Goal: Information Seeking & Learning: Check status

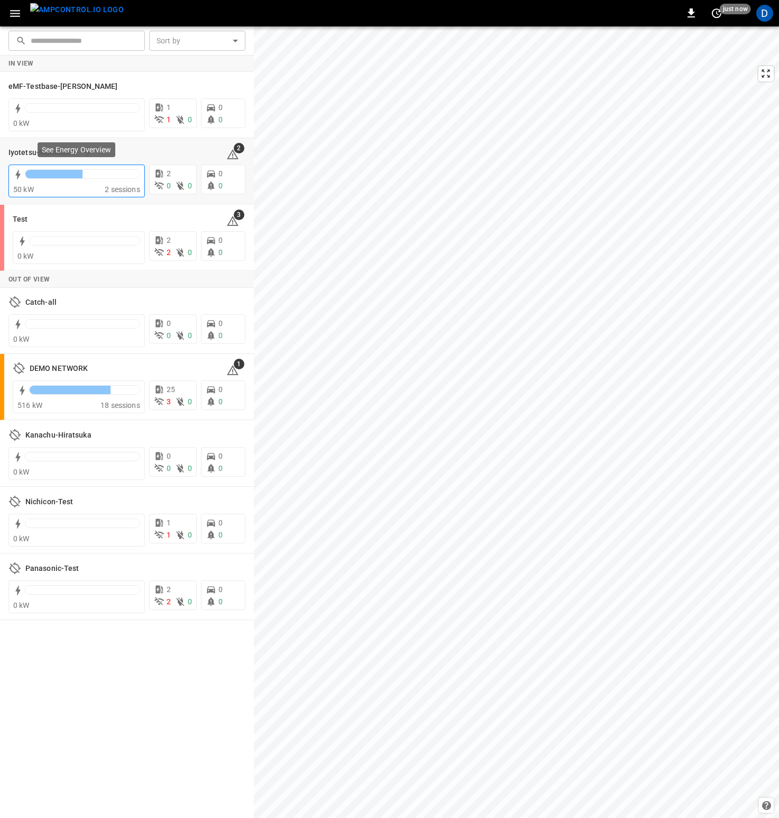
click at [99, 179] on div at bounding box center [82, 176] width 115 height 15
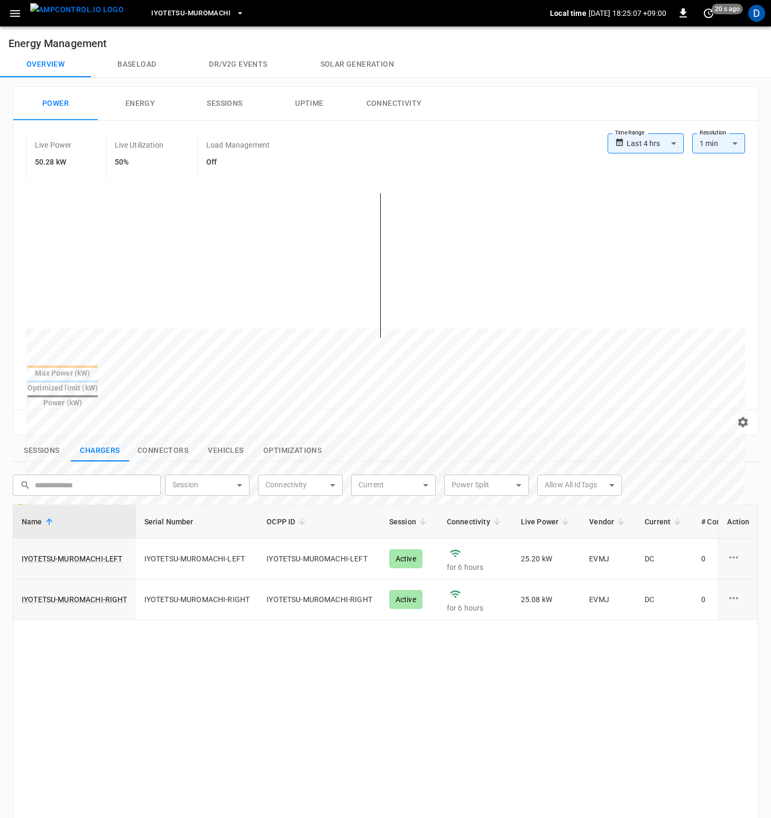
click at [419, 143] on div "Live Power 50.28 kW Live Utilization 50% Load Management Off" at bounding box center [317, 156] width 582 height 47
click at [399, 149] on div "Live Power 50.28 kW Live Utilization 50% Load Management Off" at bounding box center [317, 156] width 582 height 47
click at [433, 149] on div "Live Power 50.28 kW Live Utilization 50% Load Management Off" at bounding box center [317, 156] width 582 height 47
click at [463, 130] on div "**********" at bounding box center [385, 278] width 745 height 314
click at [402, 102] on button "Connectivity" at bounding box center [394, 104] width 85 height 34
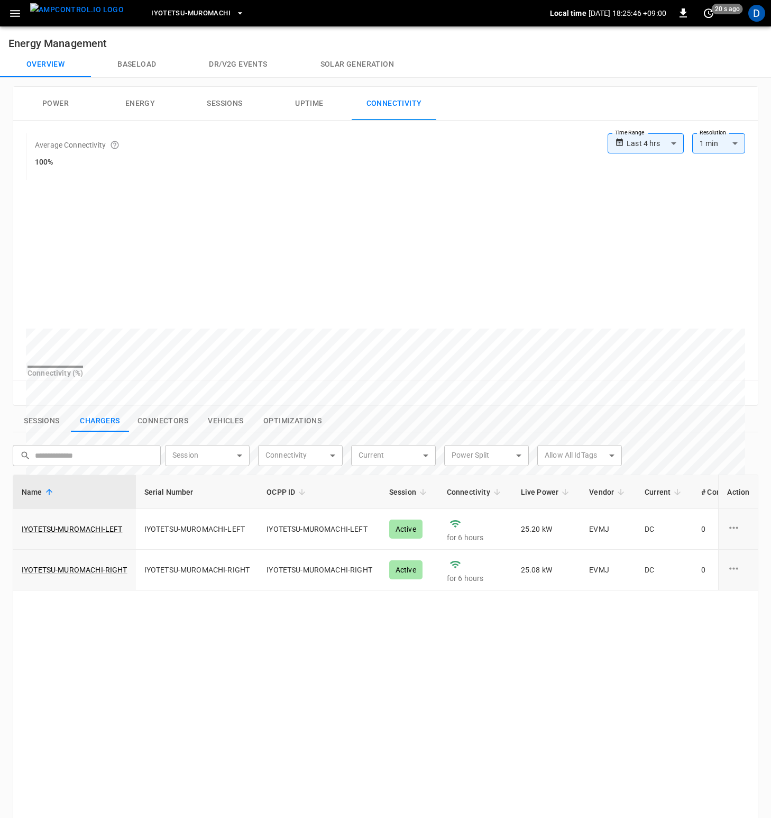
click at [79, 103] on button "Power" at bounding box center [55, 104] width 85 height 34
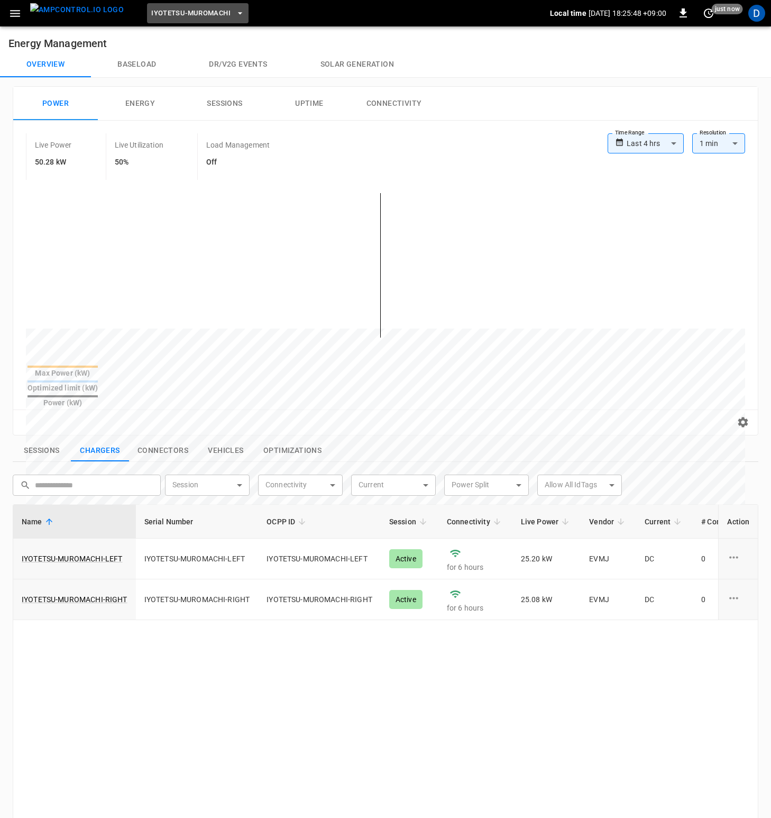
click at [174, 15] on span "Iyotetsu-Muromachi" at bounding box center [190, 13] width 79 height 12
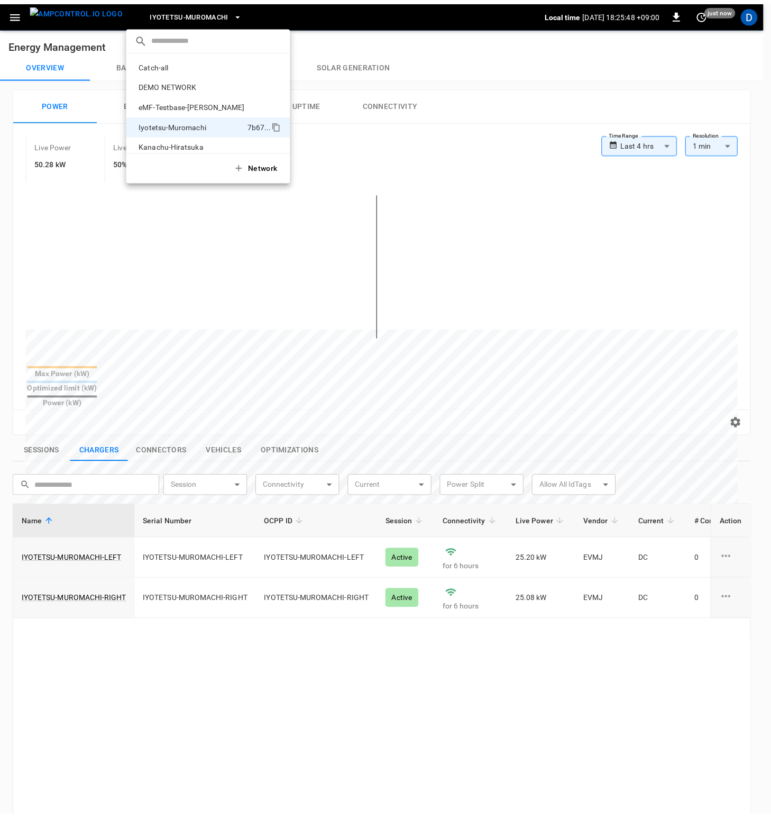
scroll to position [57, 0]
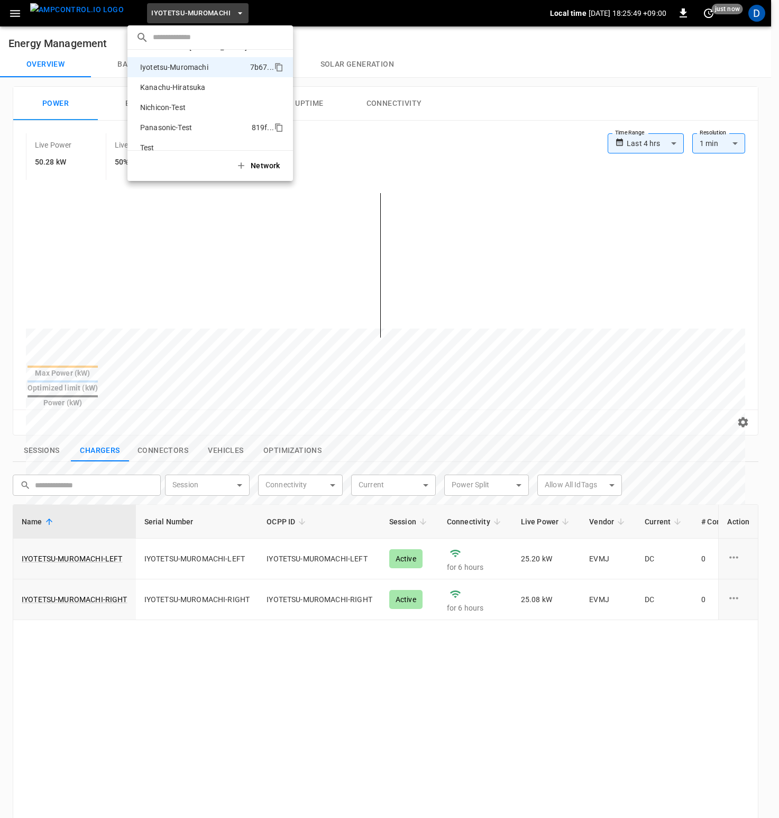
click at [178, 127] on p "Panasonic-Test" at bounding box center [194, 127] width 116 height 11
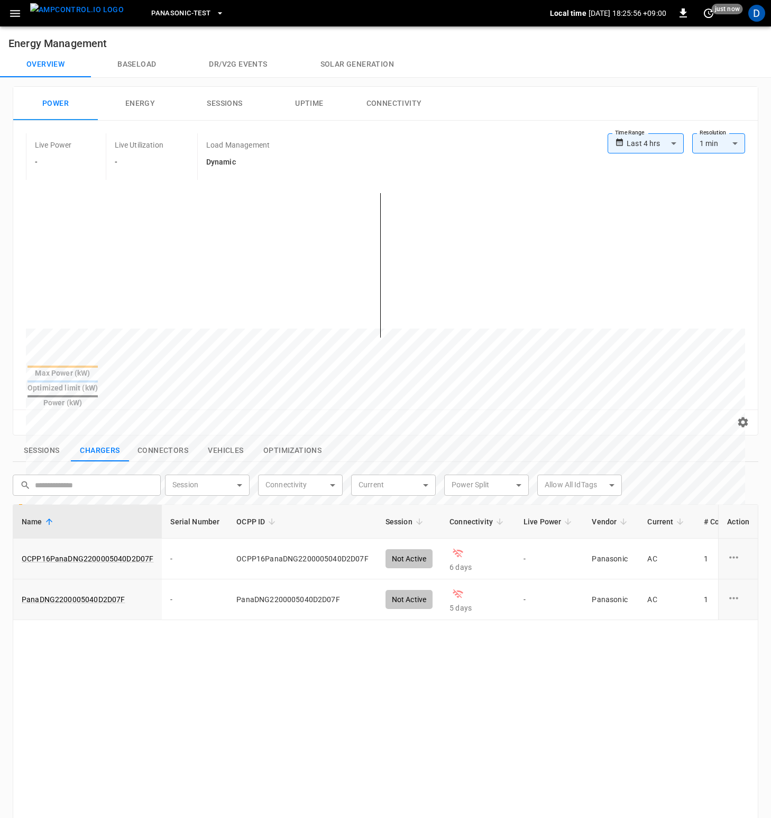
click at [483, 153] on div "Live Power - Live Utilization - Load Management Dynamic" at bounding box center [317, 156] width 582 height 47
click at [452, 726] on div "Name Serial Number OCPP ID Session Connectivity Live Power Vendor Current # Con…" at bounding box center [386, 790] width 746 height 572
click at [592, 653] on div "Name Serial Number OCPP ID Session Connectivity Live Power Vendor Current # Con…" at bounding box center [386, 790] width 746 height 572
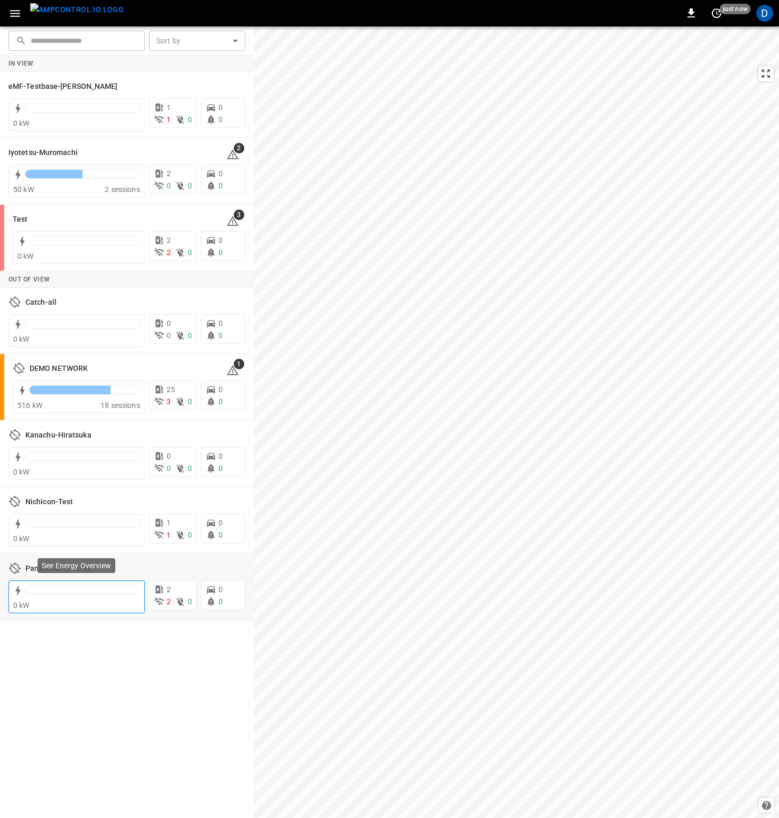
click at [72, 586] on div at bounding box center [82, 590] width 114 height 8
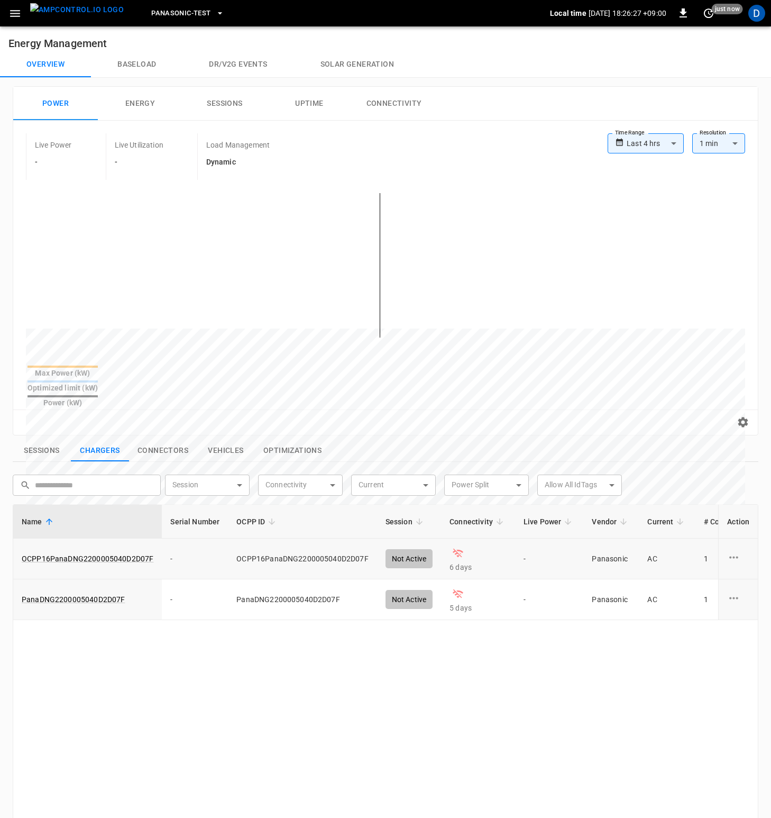
click at [738, 551] on icon "charge point options" at bounding box center [733, 557] width 13 height 13
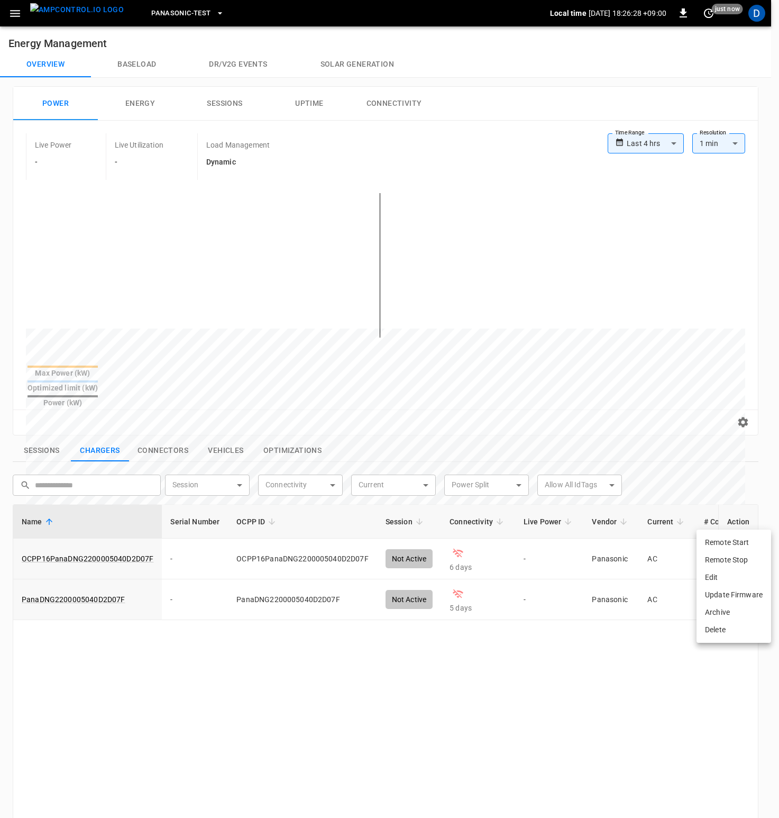
click at [625, 655] on div at bounding box center [389, 409] width 779 height 818
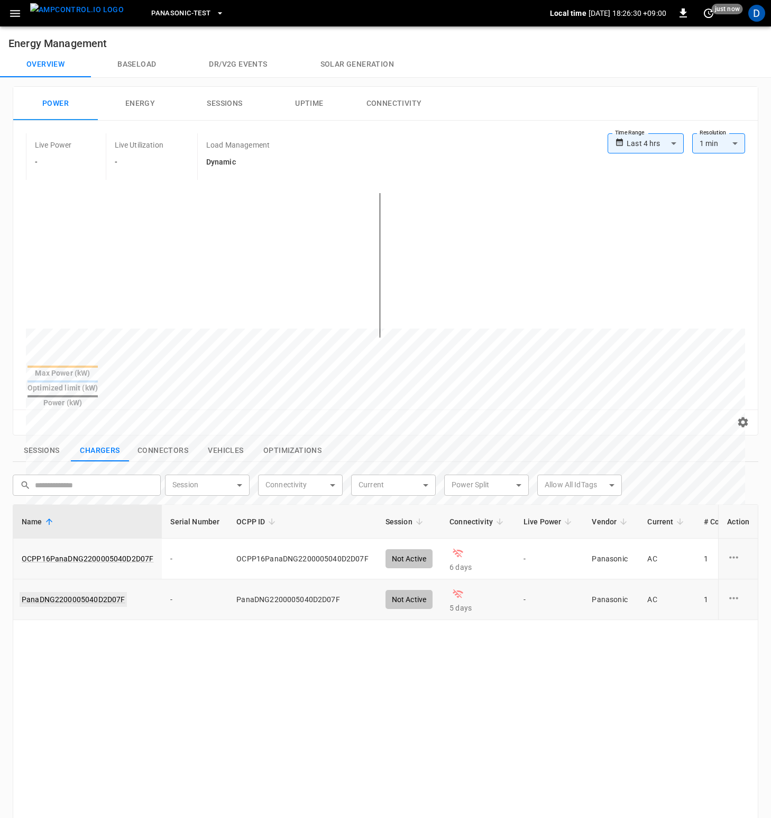
click at [69, 592] on link "PanaDNG2200005040D2D07F" at bounding box center [73, 599] width 107 height 15
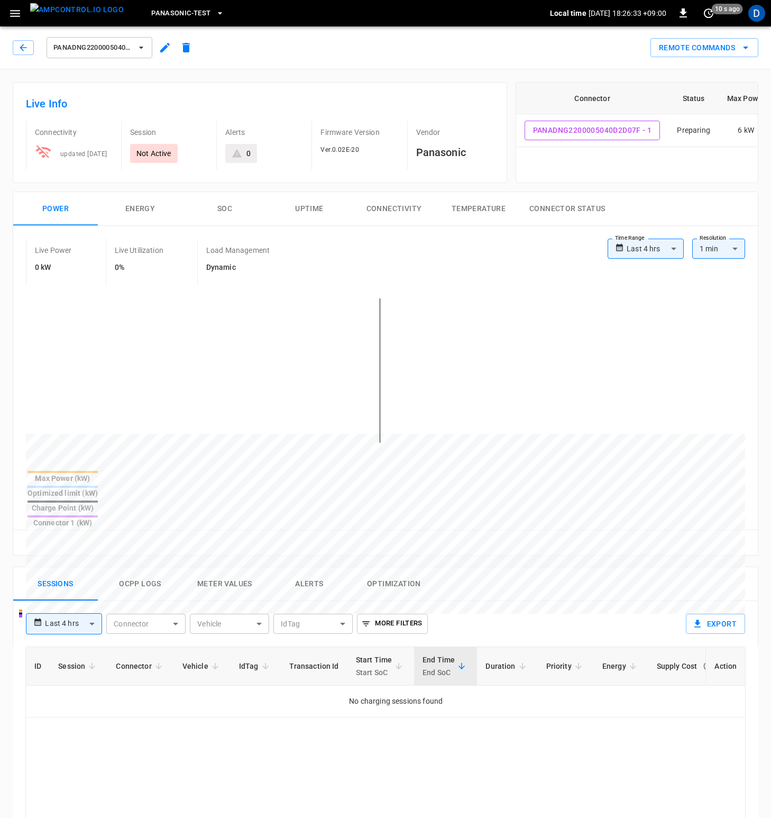
click at [129, 567] on button "Ocpp logs" at bounding box center [140, 584] width 85 height 34
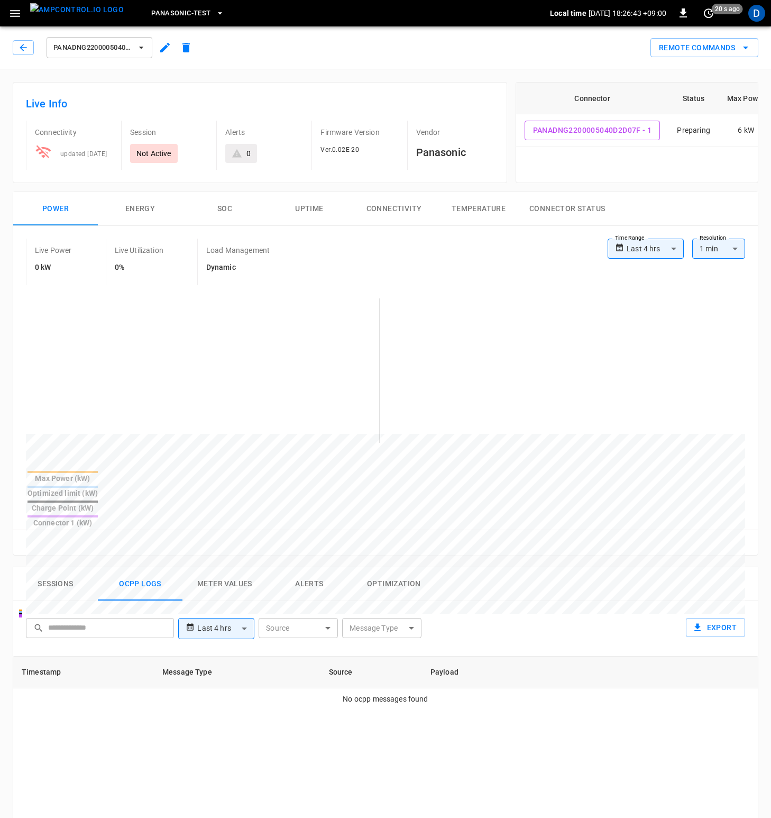
click at [574, 601] on div "**********" at bounding box center [386, 628] width 746 height 55
click at [70, 567] on button "Sessions" at bounding box center [55, 584] width 85 height 34
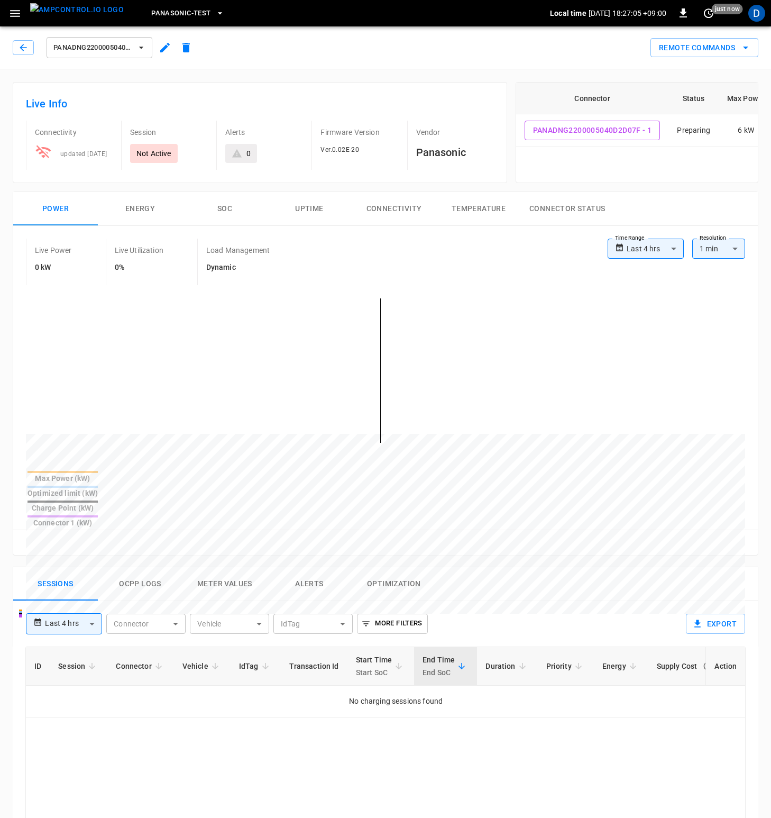
click at [130, 567] on button "Ocpp logs" at bounding box center [140, 584] width 85 height 34
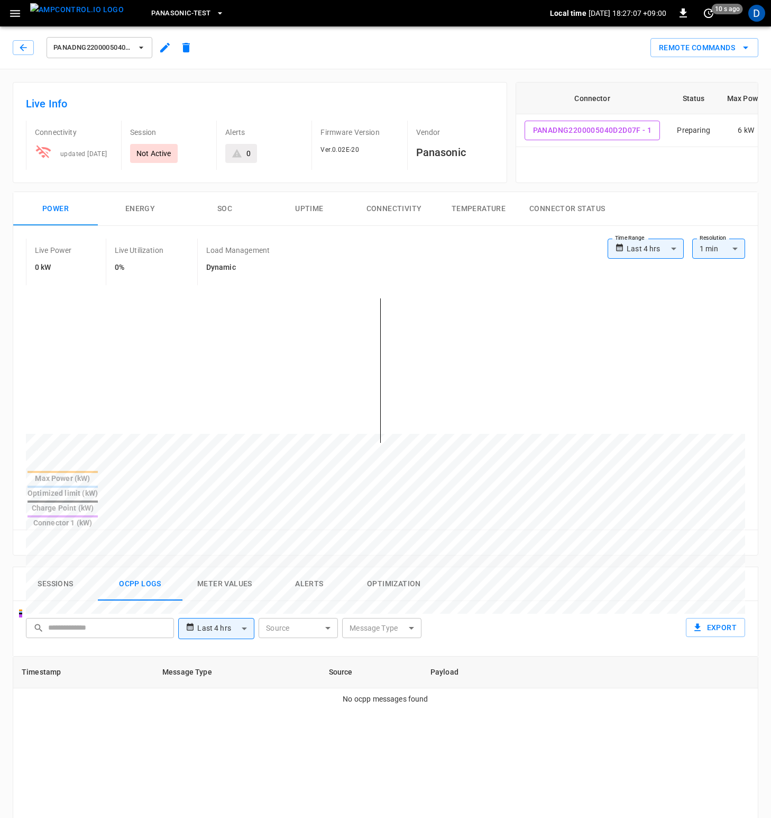
click at [208, 567] on button "Meter Values" at bounding box center [224, 584] width 85 height 34
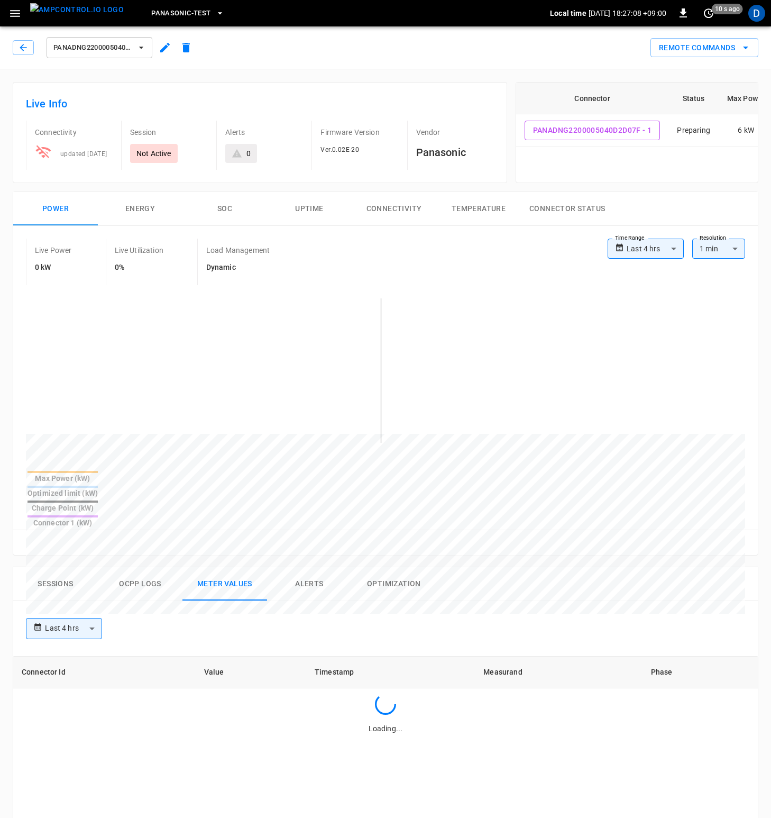
click at [126, 567] on button "Ocpp logs" at bounding box center [140, 584] width 85 height 34
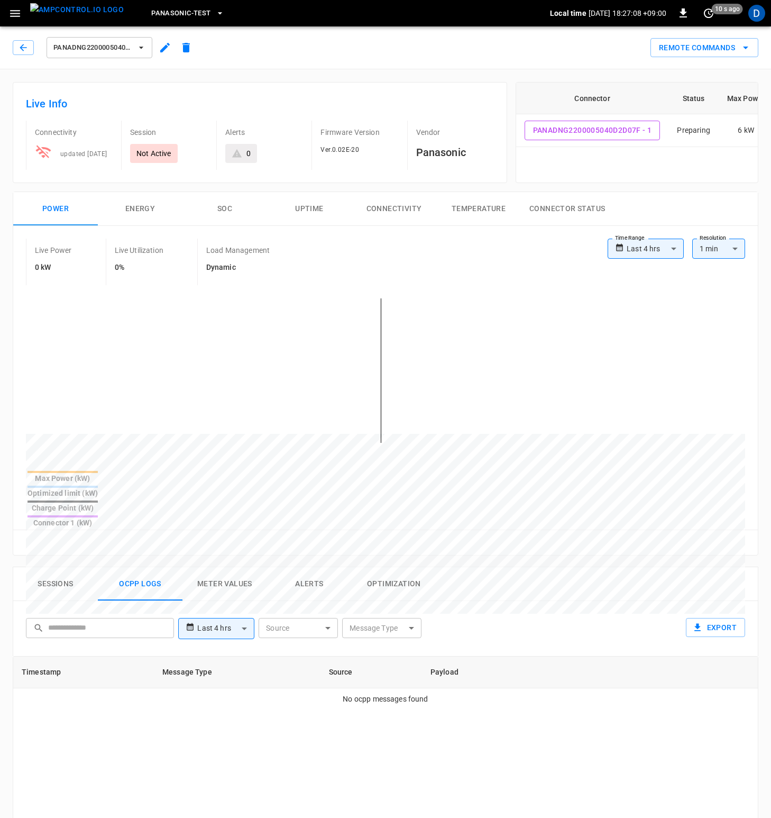
click at [64, 567] on button "Sessions" at bounding box center [55, 584] width 85 height 34
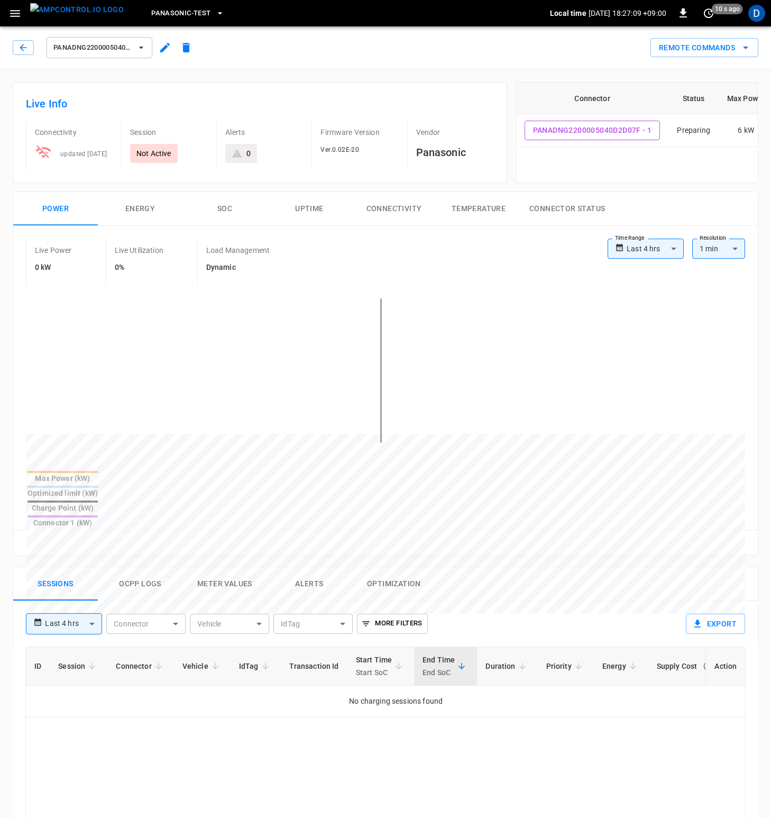
click at [134, 567] on button "Ocpp logs" at bounding box center [140, 584] width 85 height 34
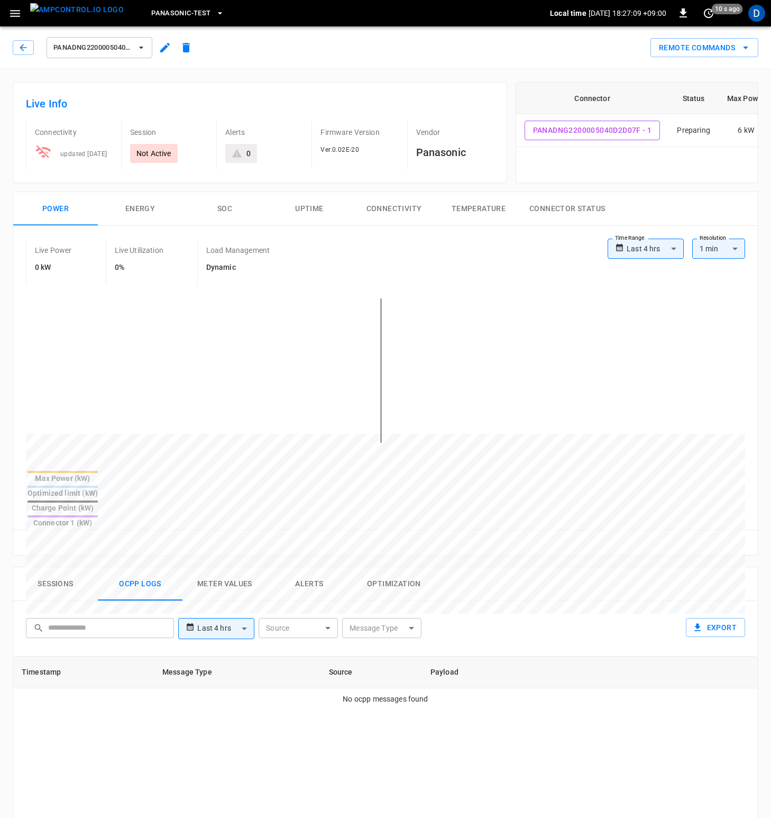
click at [217, 567] on button "Meter Values" at bounding box center [224, 584] width 85 height 34
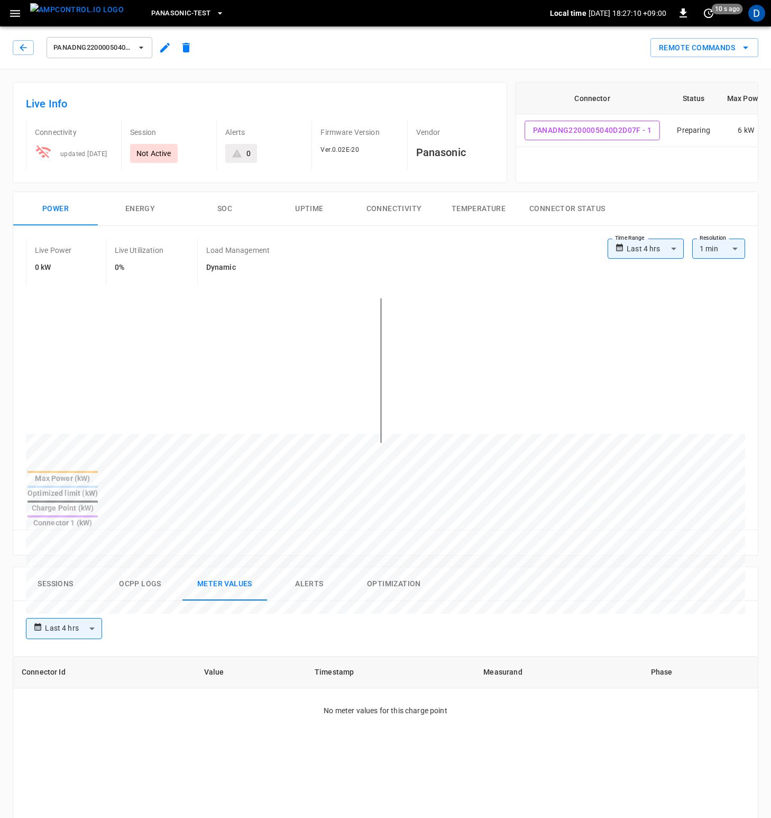
click at [419, 567] on button "Optimization" at bounding box center [394, 584] width 85 height 34
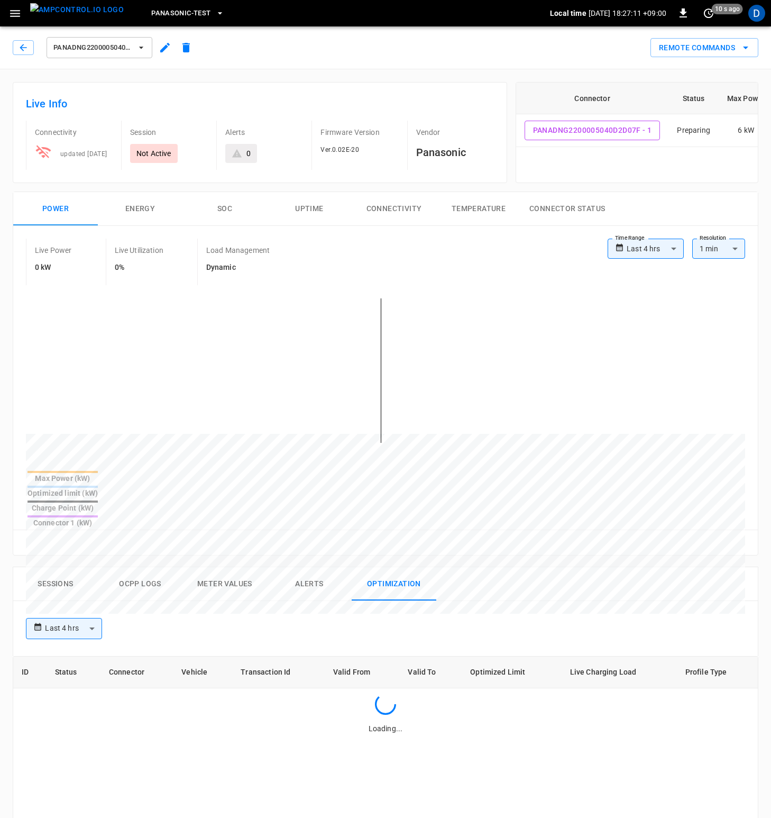
drag, startPoint x: 319, startPoint y: 554, endPoint x: 312, endPoint y: 554, distance: 7.4
click at [319, 567] on button "Alerts" at bounding box center [309, 584] width 85 height 34
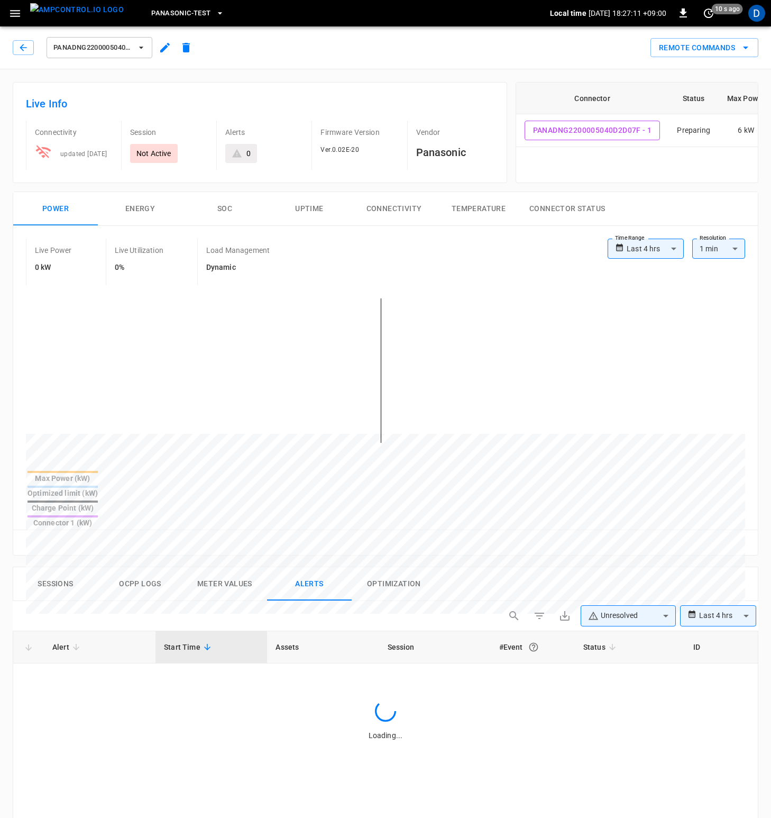
click at [221, 567] on button "Meter Values" at bounding box center [224, 584] width 85 height 34
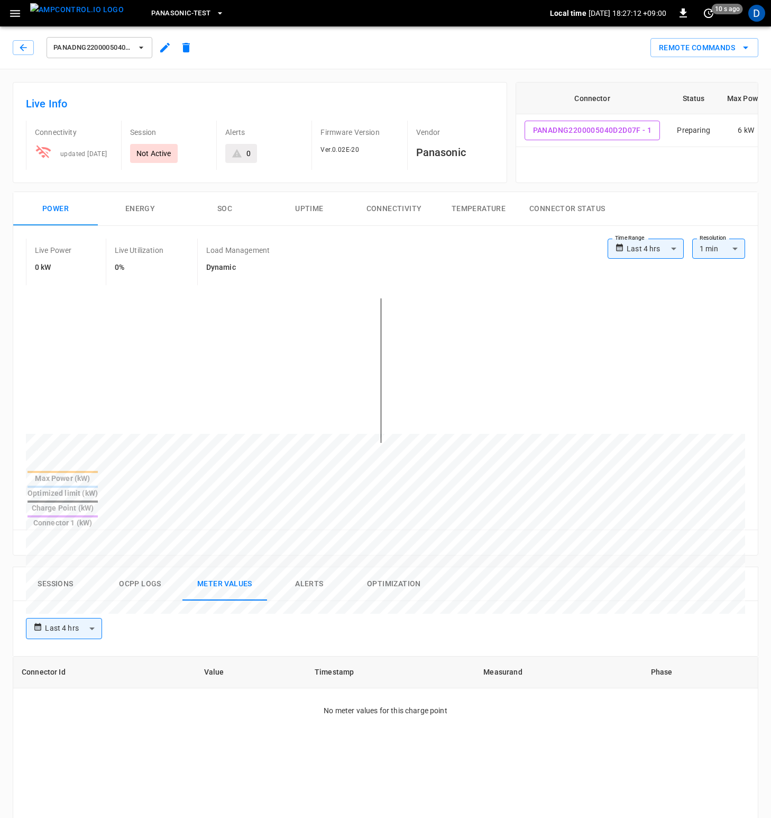
click at [143, 567] on button "Ocpp logs" at bounding box center [140, 584] width 85 height 34
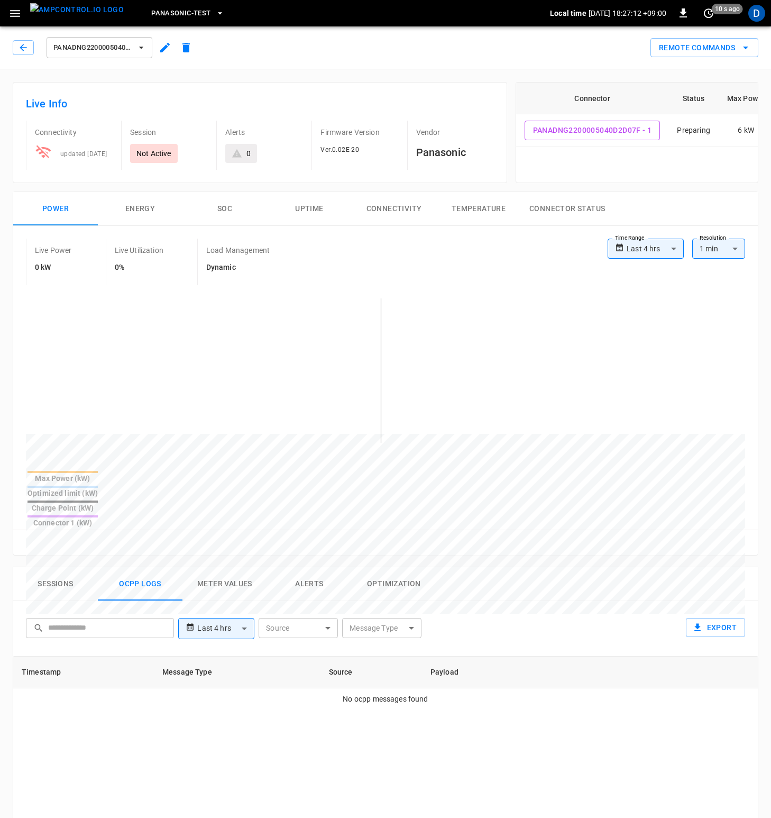
click at [51, 567] on button "Sessions" at bounding box center [55, 584] width 85 height 34
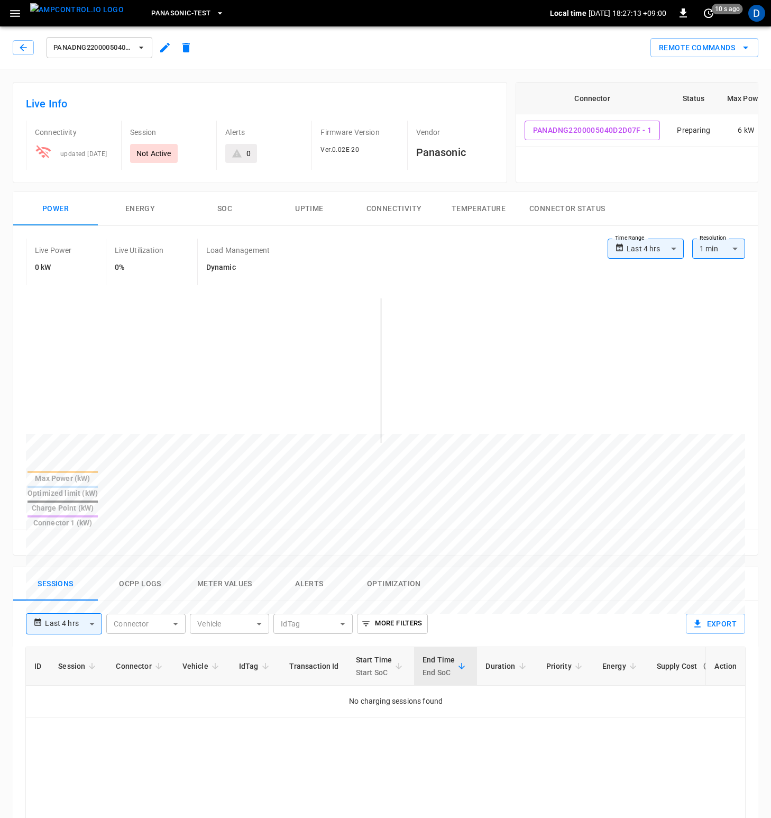
click at [143, 567] on button "Ocpp logs" at bounding box center [140, 584] width 85 height 34
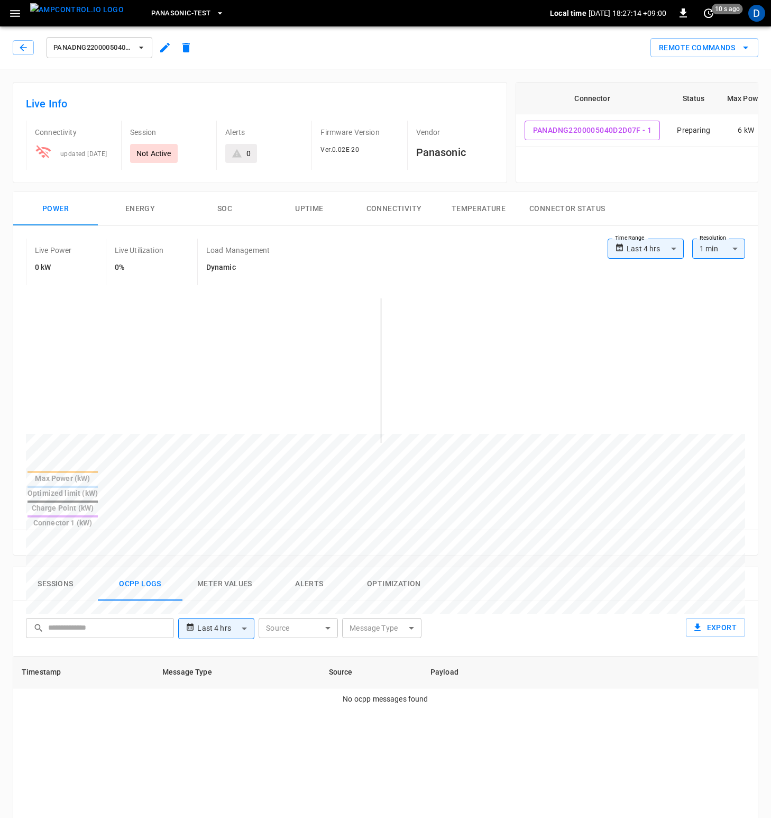
click at [232, 567] on button "Meter Values" at bounding box center [224, 584] width 85 height 34
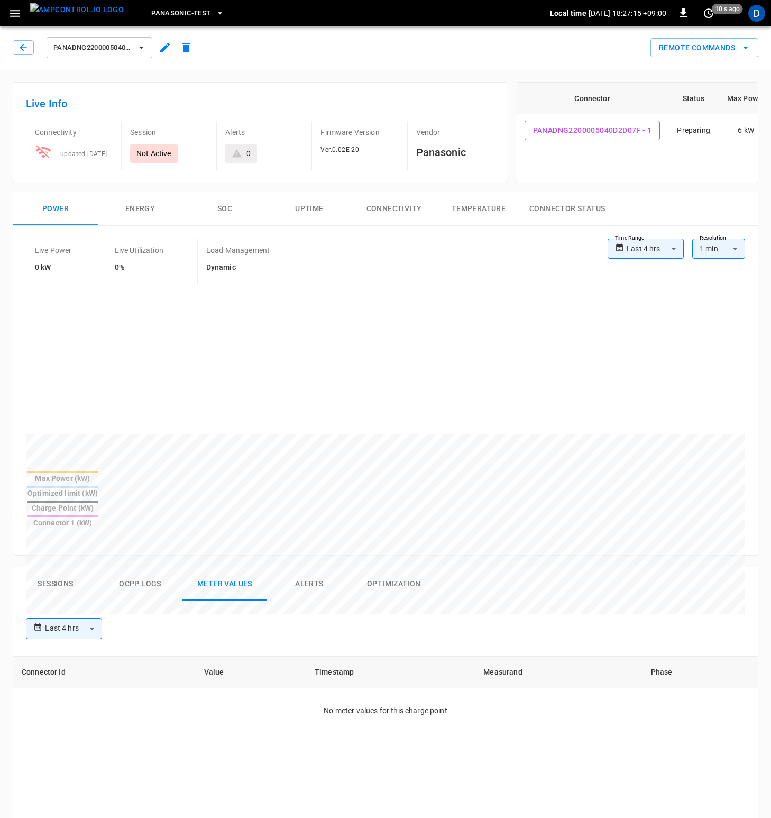
click at [302, 567] on button "Alerts" at bounding box center [309, 584] width 85 height 34
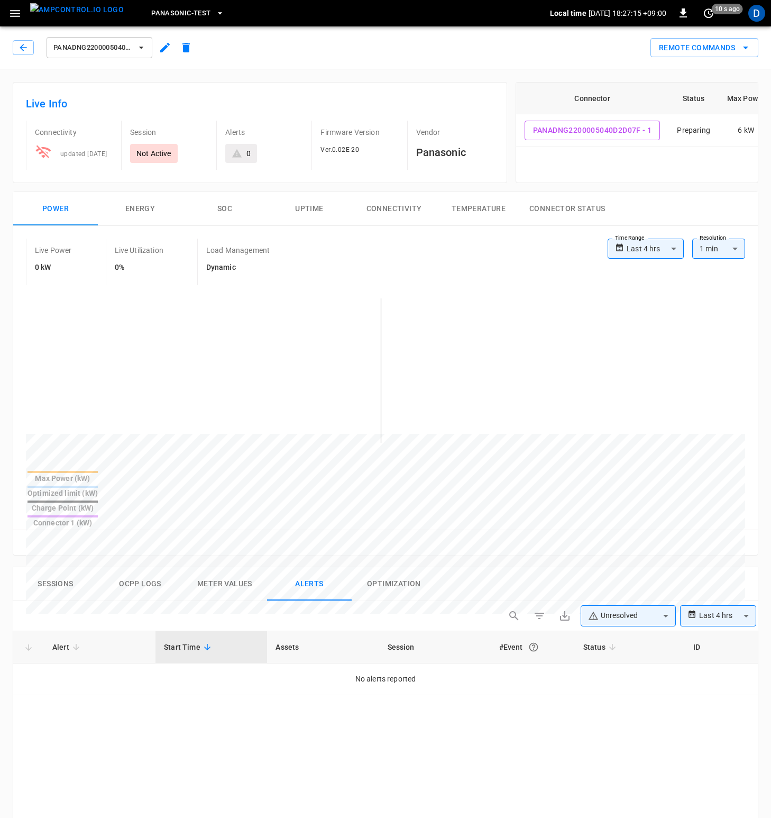
click at [399, 567] on button "Optimization" at bounding box center [394, 584] width 85 height 34
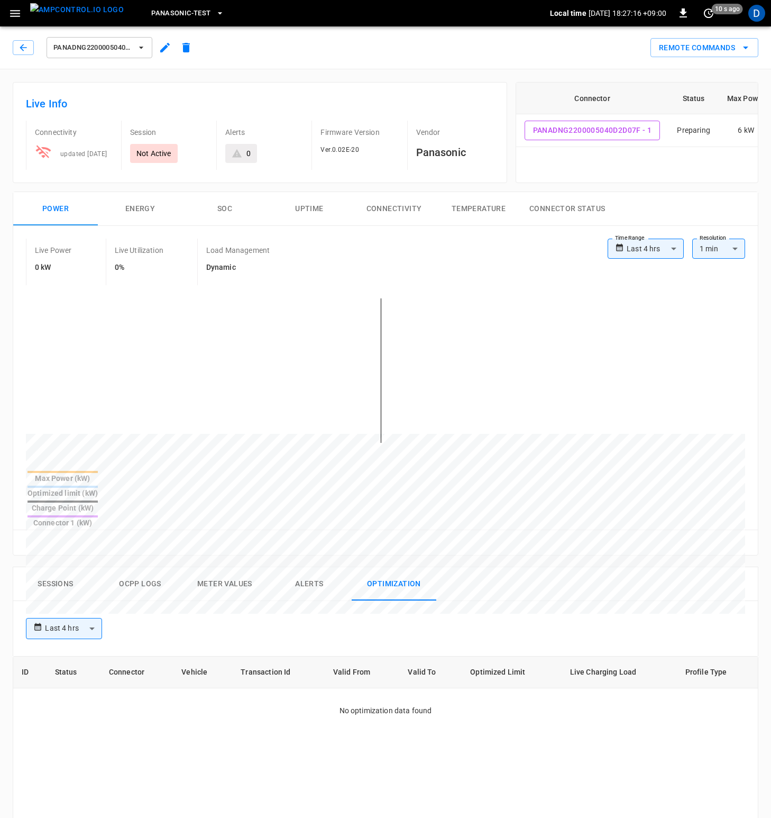
click at [226, 567] on button "Meter Values" at bounding box center [224, 584] width 85 height 34
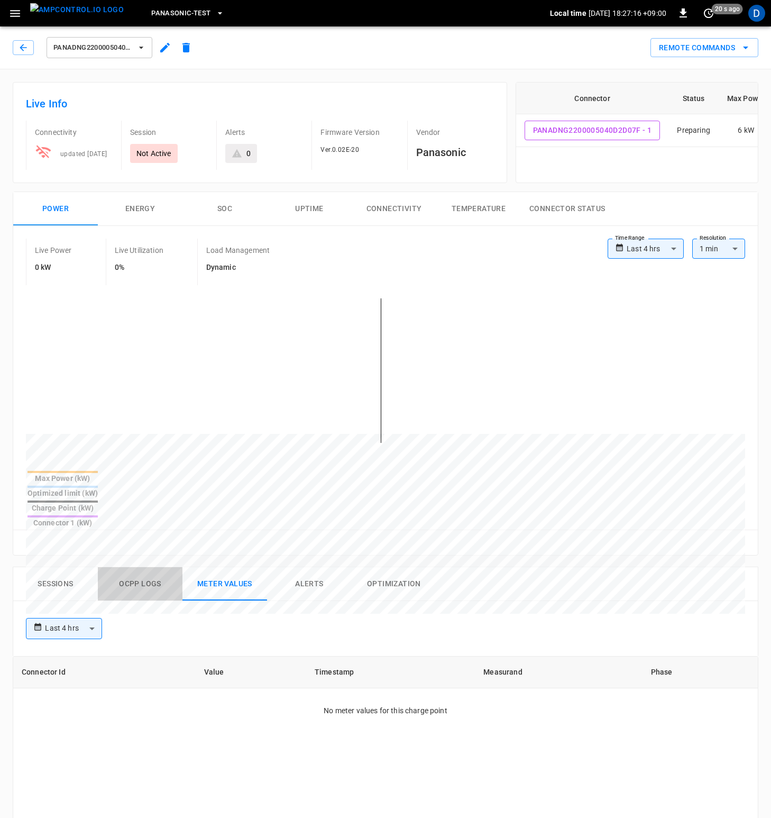
click at [122, 567] on button "Ocpp logs" at bounding box center [140, 584] width 85 height 34
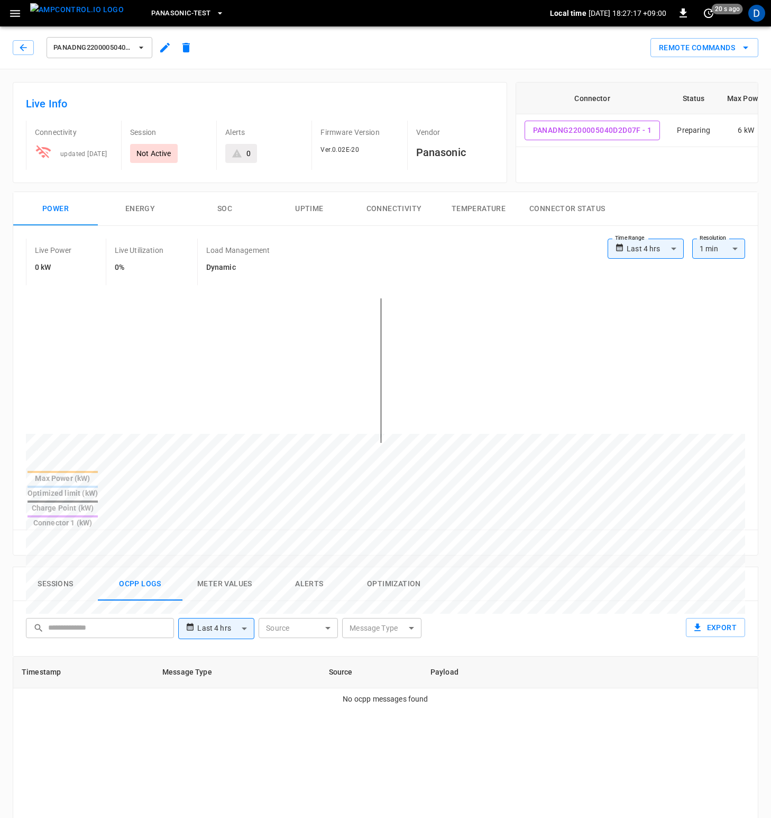
click at [65, 567] on button "Sessions" at bounding box center [55, 584] width 85 height 34
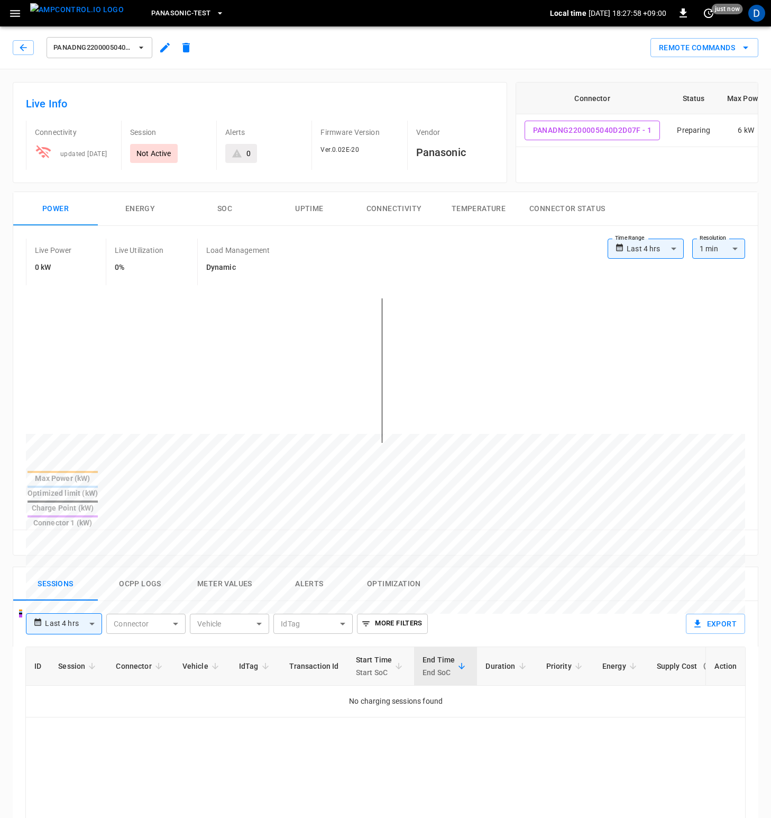
click at [120, 567] on button "Ocpp logs" at bounding box center [140, 584] width 85 height 34
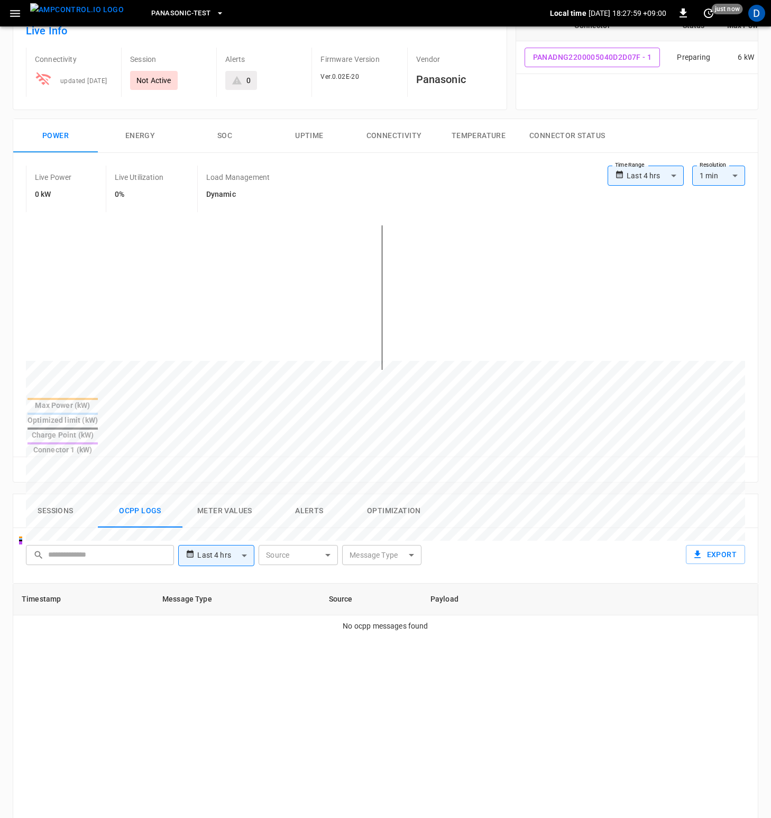
scroll to position [287, 0]
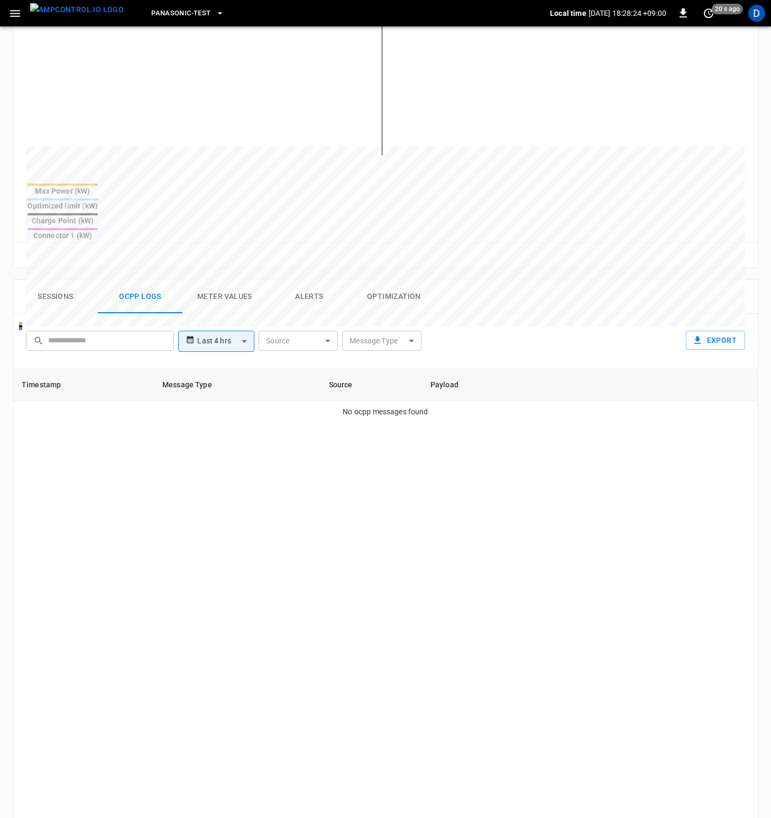
click at [45, 280] on button "Sessions" at bounding box center [55, 297] width 85 height 34
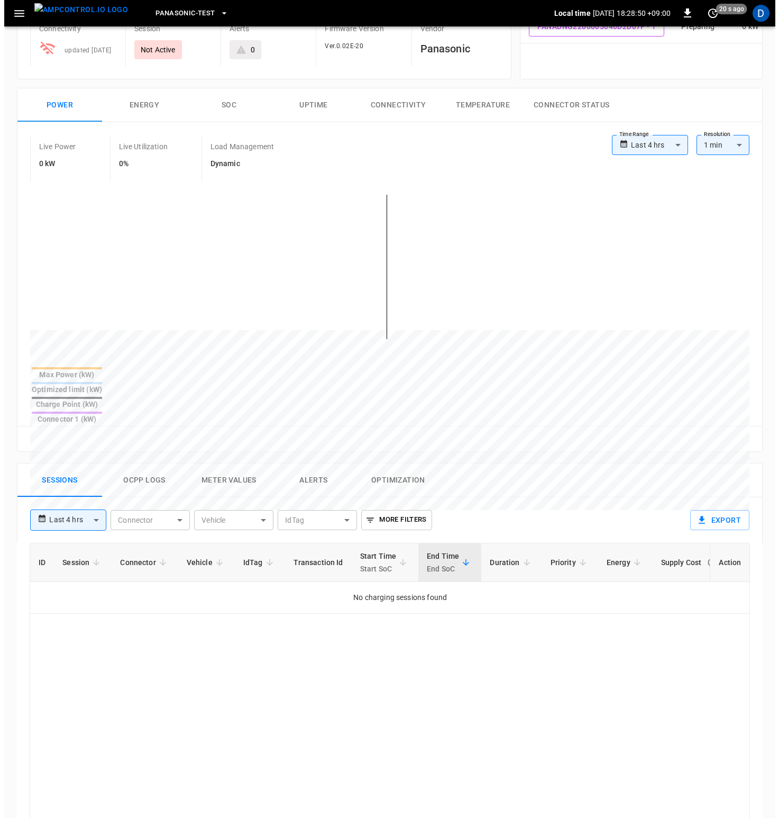
scroll to position [0, 0]
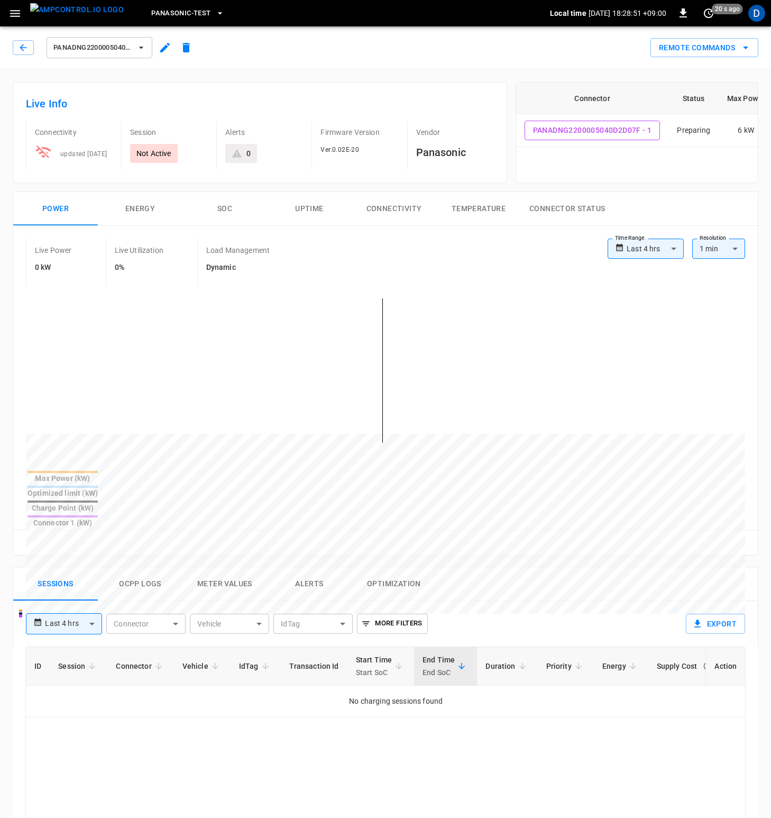
click at [253, 45] on div "Remote Commands" at bounding box center [478, 44] width 562 height 28
click at [191, 13] on button "Panasonic-Test" at bounding box center [187, 13] width 81 height 21
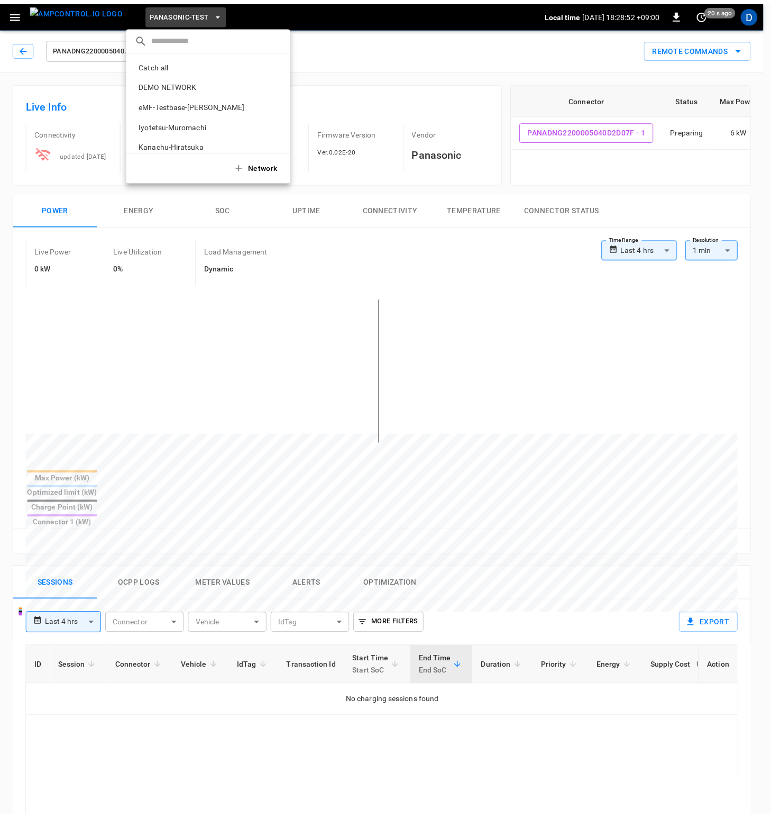
scroll to position [69, 0]
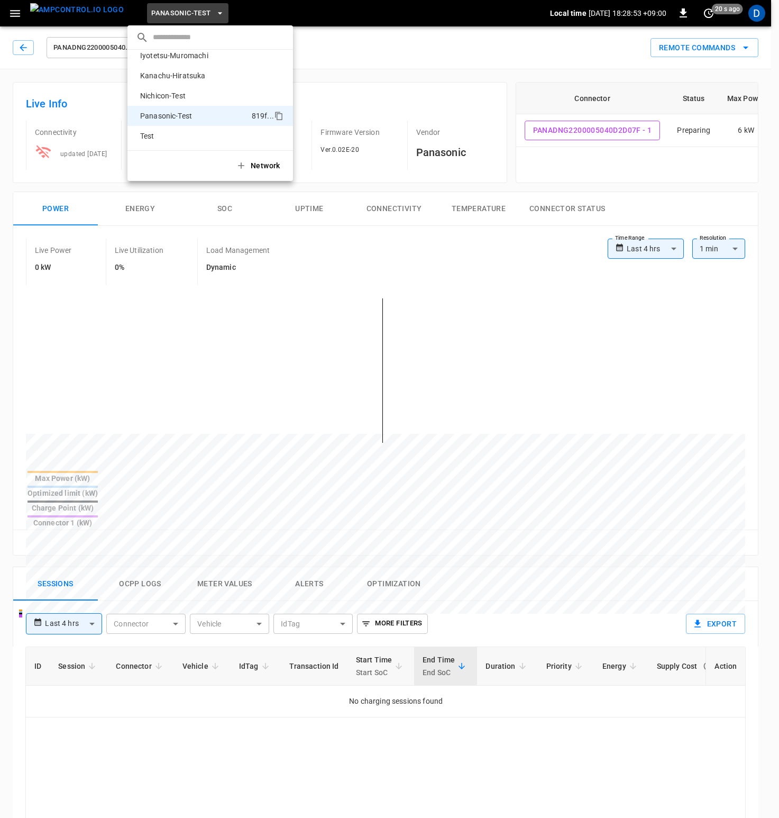
click at [384, 47] on div at bounding box center [389, 409] width 779 height 818
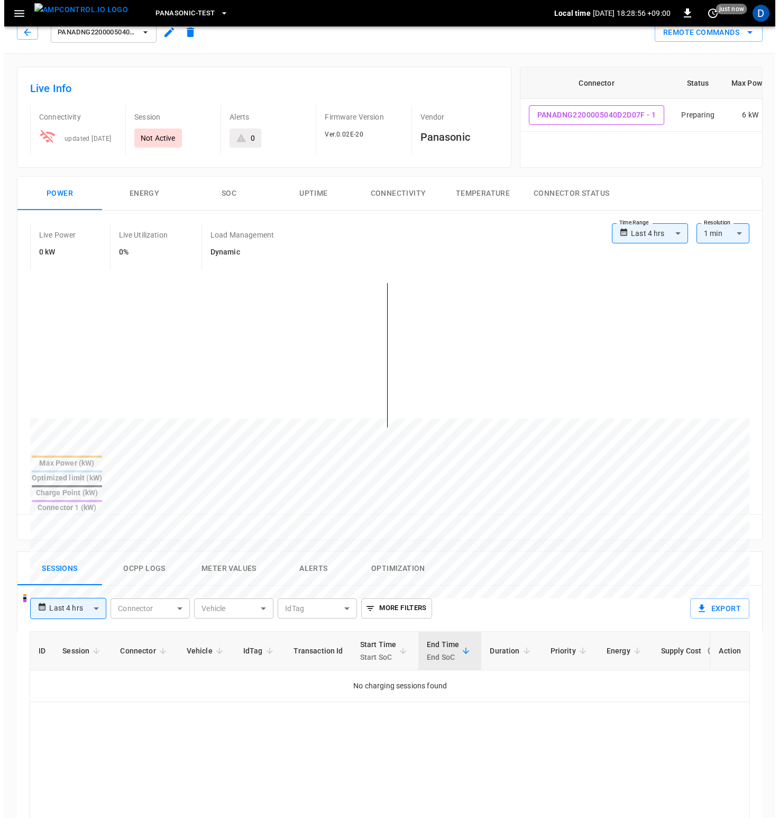
scroll to position [0, 0]
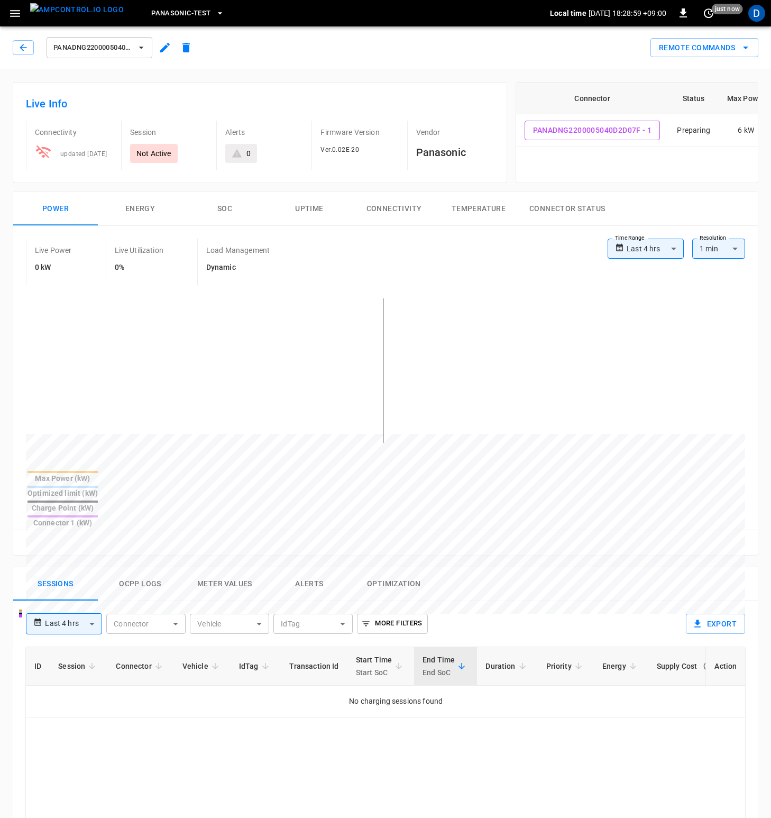
click at [348, 77] on div "Live Info Connectivity updated [DATE] Session Not Active Alerts 0 Firmware Vers…" at bounding box center [255, 128] width 503 height 109
click at [138, 47] on icon "button" at bounding box center [141, 47] width 11 height 11
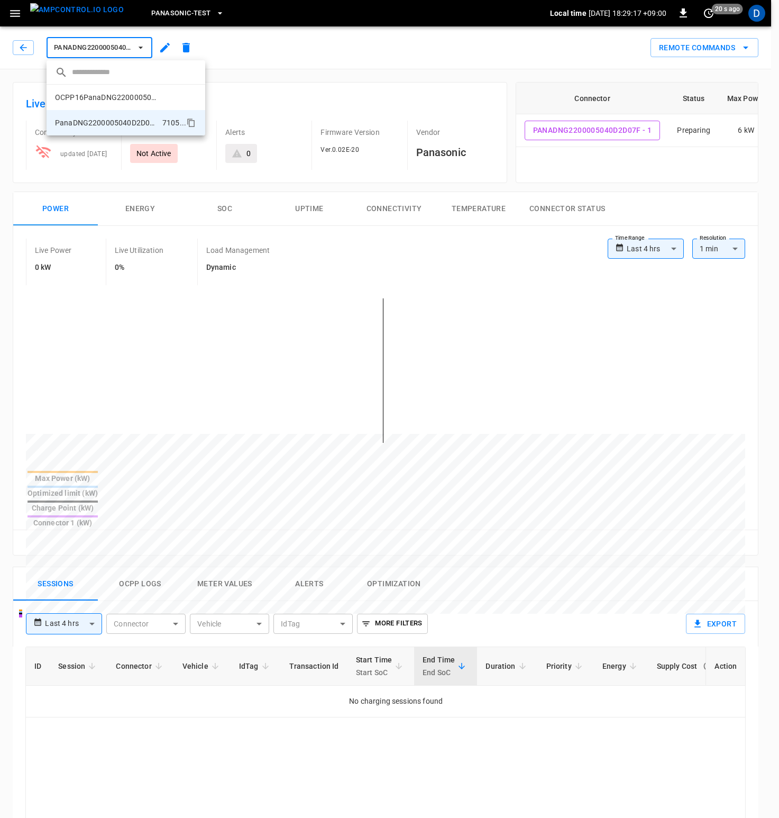
click at [332, 52] on div at bounding box center [389, 409] width 779 height 818
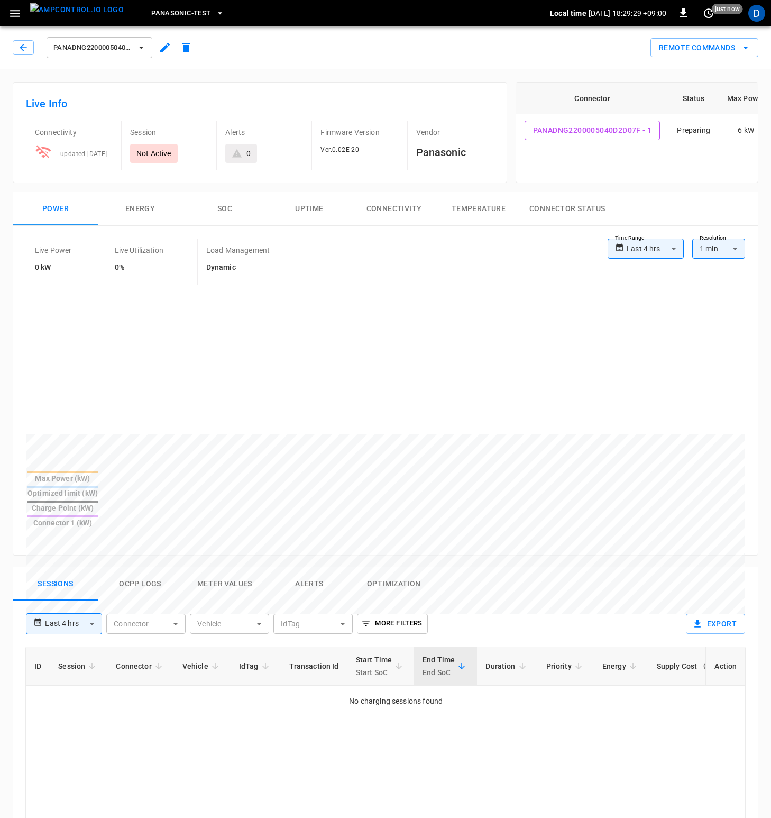
click at [350, 69] on div "**********" at bounding box center [385, 664] width 771 height 1191
click at [316, 65] on div "PanaDNG2200005040D2D07F Remote Commands" at bounding box center [383, 45] width 775 height 47
click at [462, 59] on div "PanaDNG2200005040D2D07F Remote Commands" at bounding box center [383, 45] width 775 height 47
click at [333, 56] on div "Remote Commands" at bounding box center [478, 44] width 562 height 28
click at [192, 11] on button "Panasonic-Test" at bounding box center [187, 13] width 81 height 21
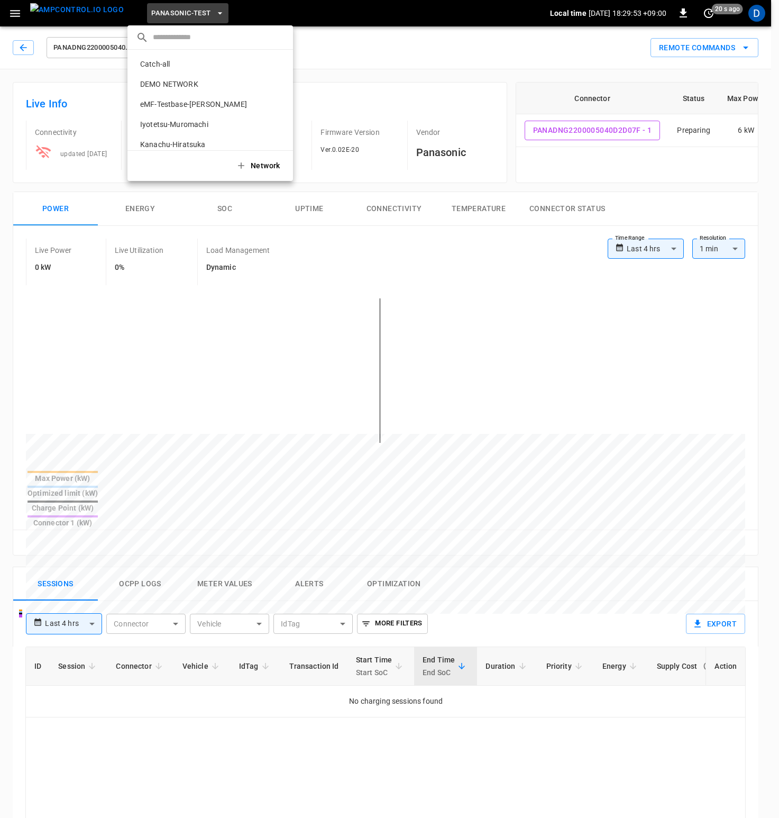
scroll to position [69, 0]
click at [386, 50] on div at bounding box center [389, 409] width 779 height 818
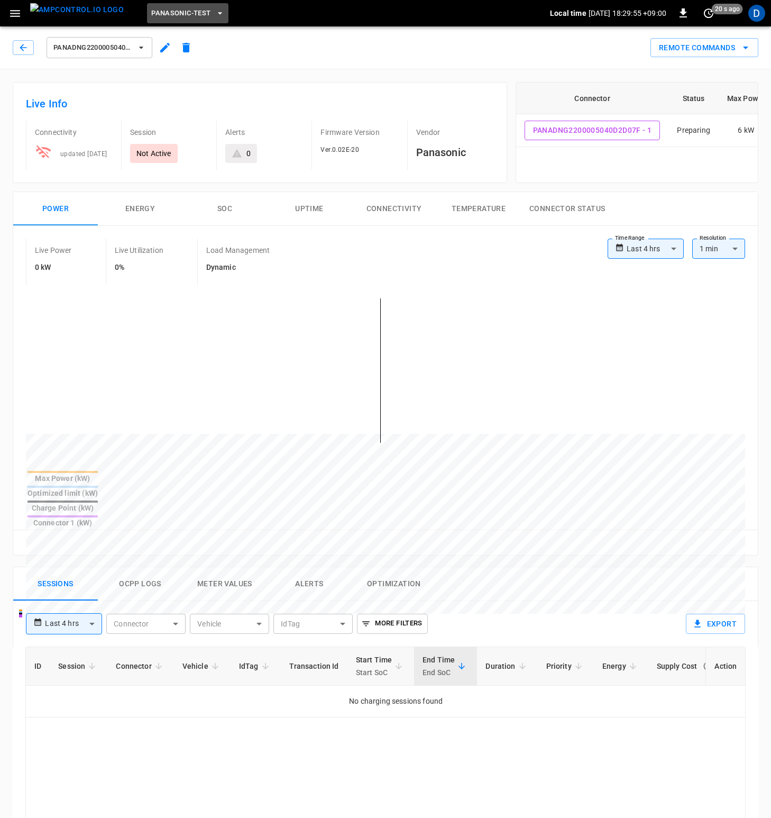
click at [175, 14] on span "Panasonic-Test" at bounding box center [180, 13] width 59 height 12
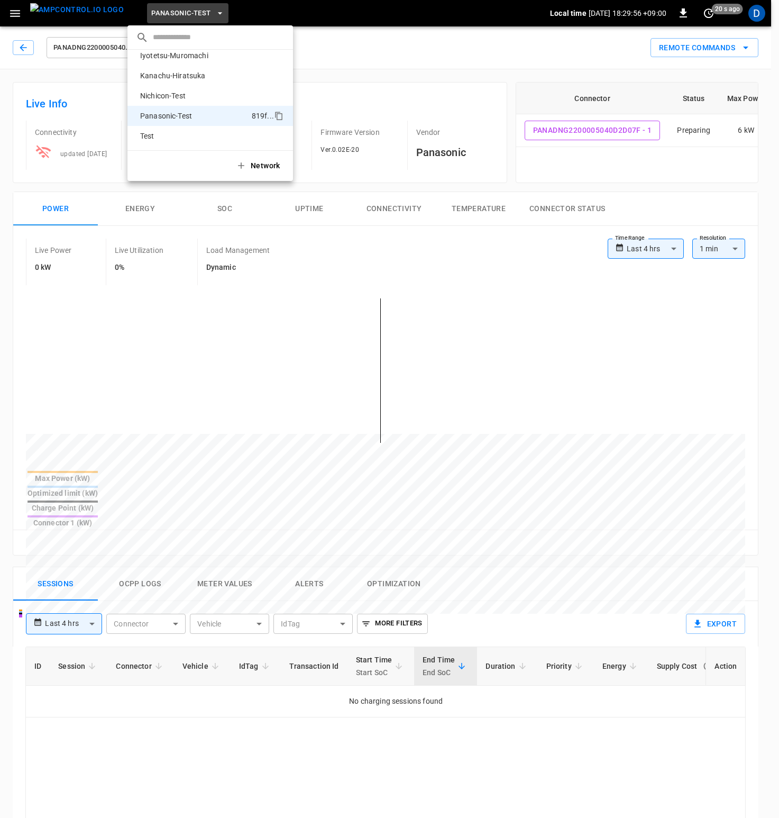
click at [441, 62] on div at bounding box center [389, 409] width 779 height 818
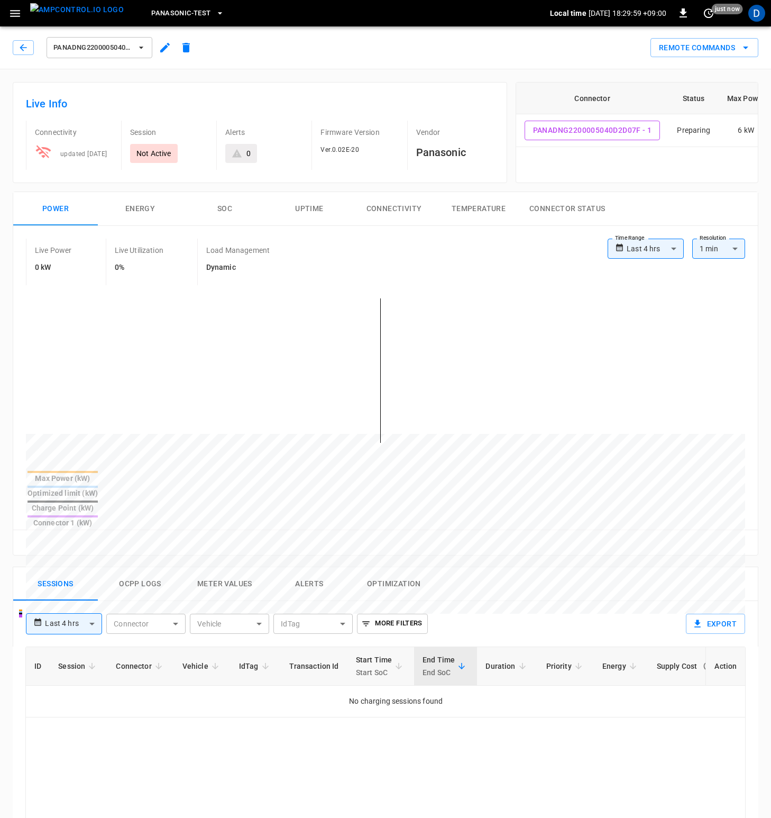
click at [259, 58] on div "PanaDNG2200005040D2D07F Remote Commands" at bounding box center [383, 45] width 775 height 47
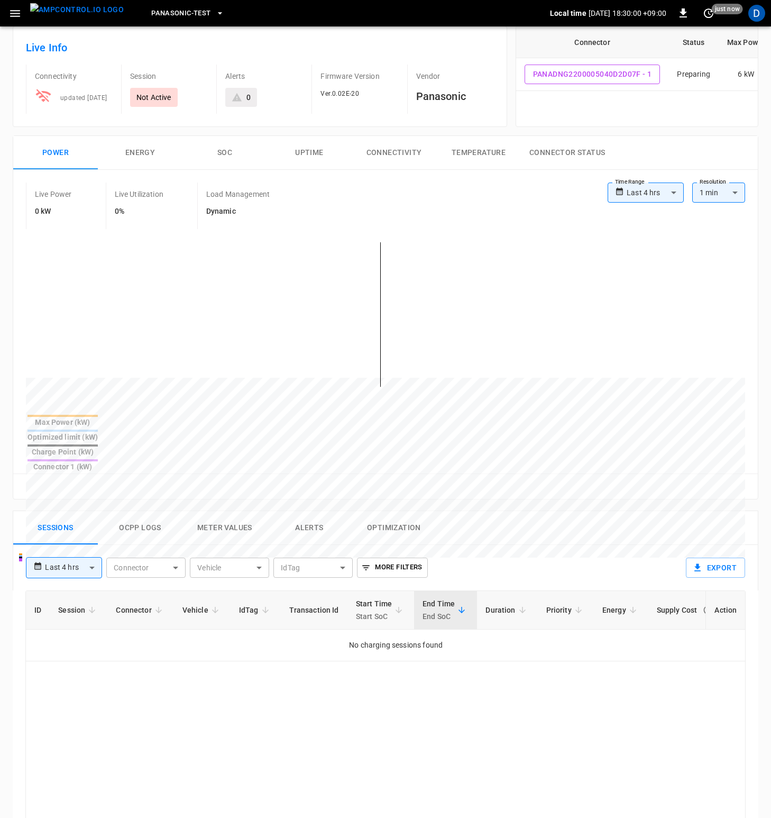
scroll to position [274, 0]
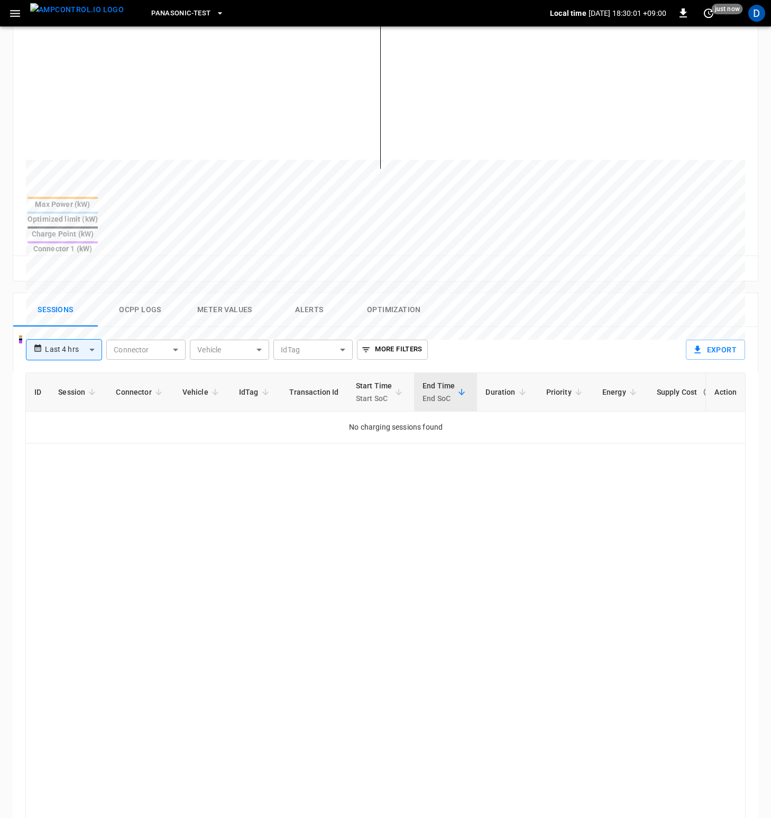
click at [146, 293] on button "Ocpp logs" at bounding box center [140, 310] width 85 height 34
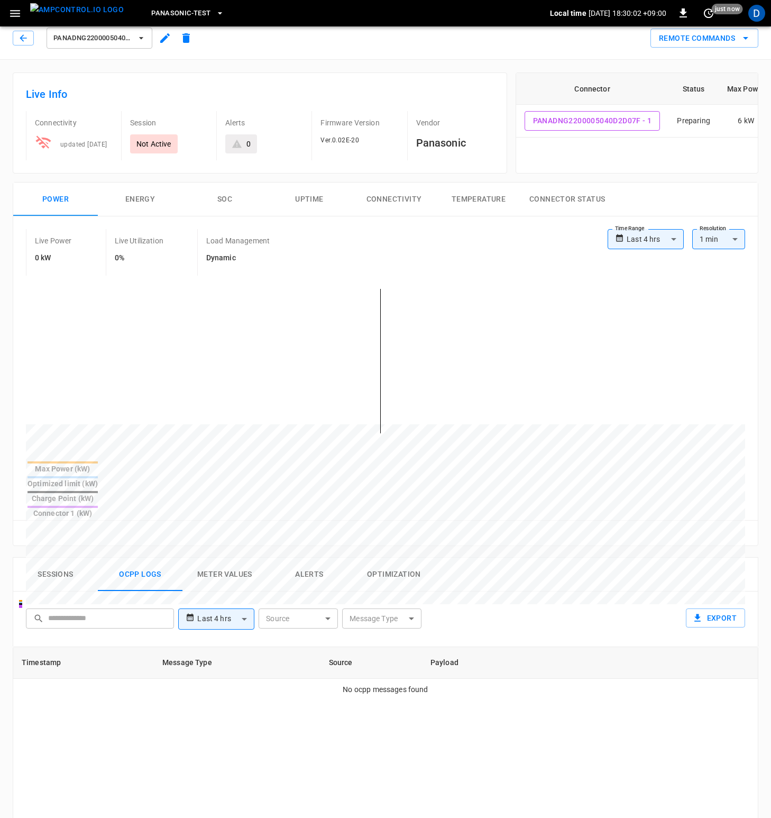
scroll to position [0, 0]
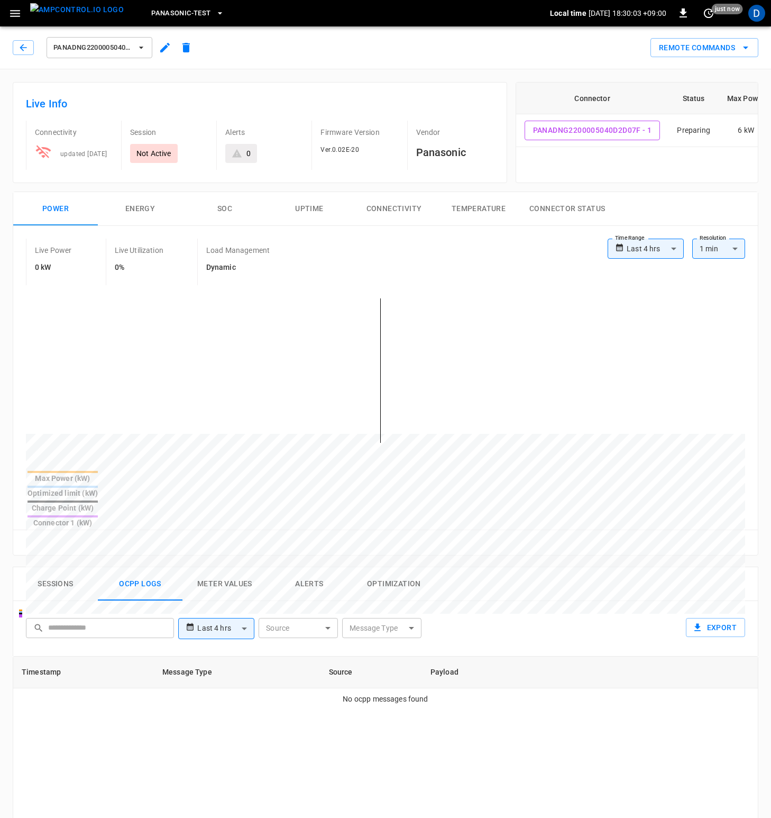
click at [298, 44] on div "Remote Commands" at bounding box center [478, 44] width 562 height 28
click at [18, 16] on icon "button" at bounding box center [15, 13] width 10 height 7
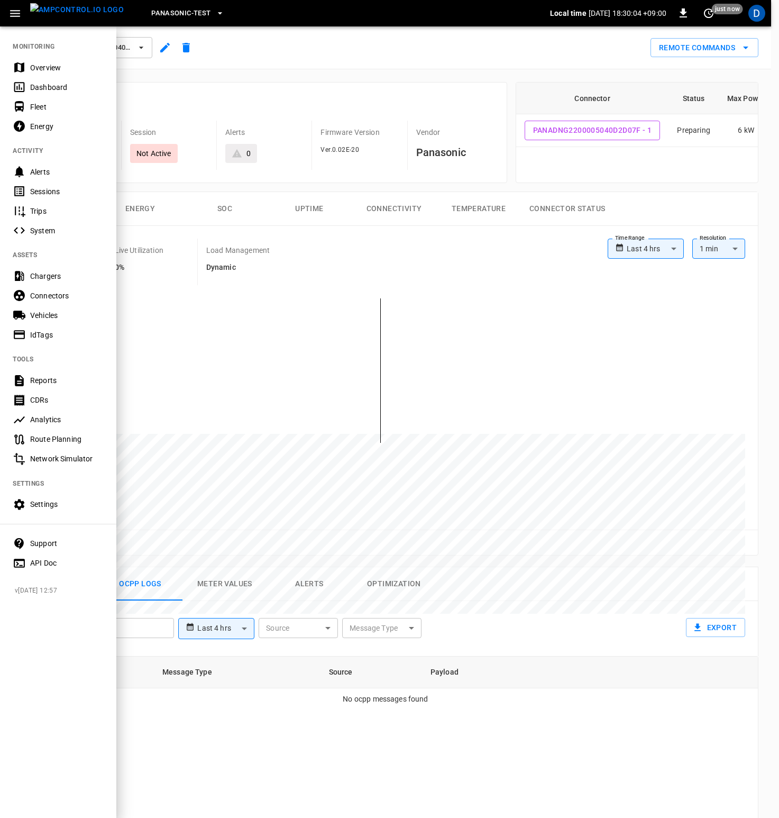
click at [336, 51] on div at bounding box center [389, 409] width 779 height 818
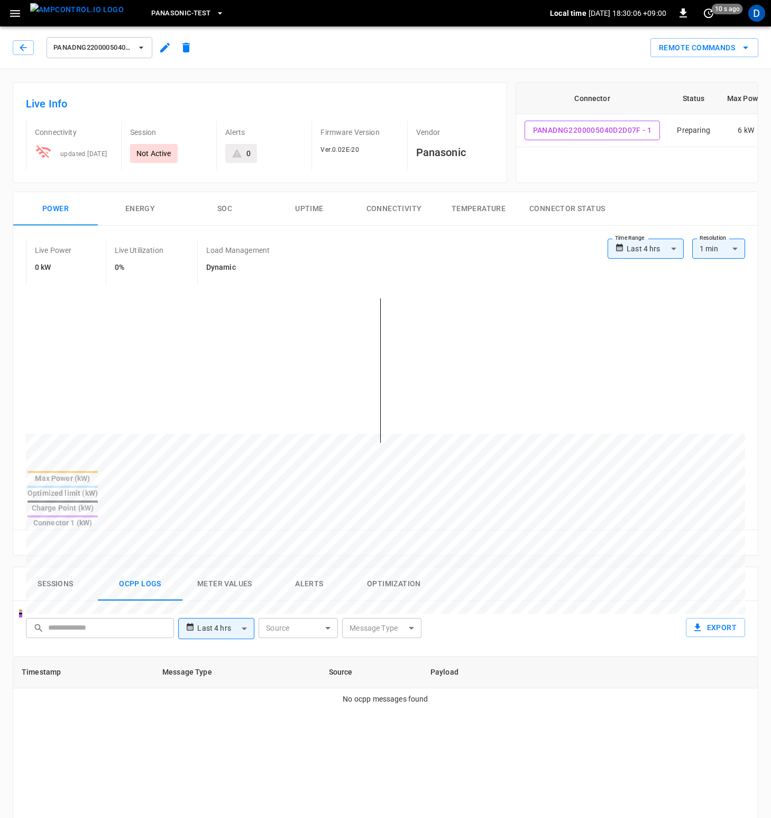
click at [61, 567] on button "Sessions" at bounding box center [55, 584] width 85 height 34
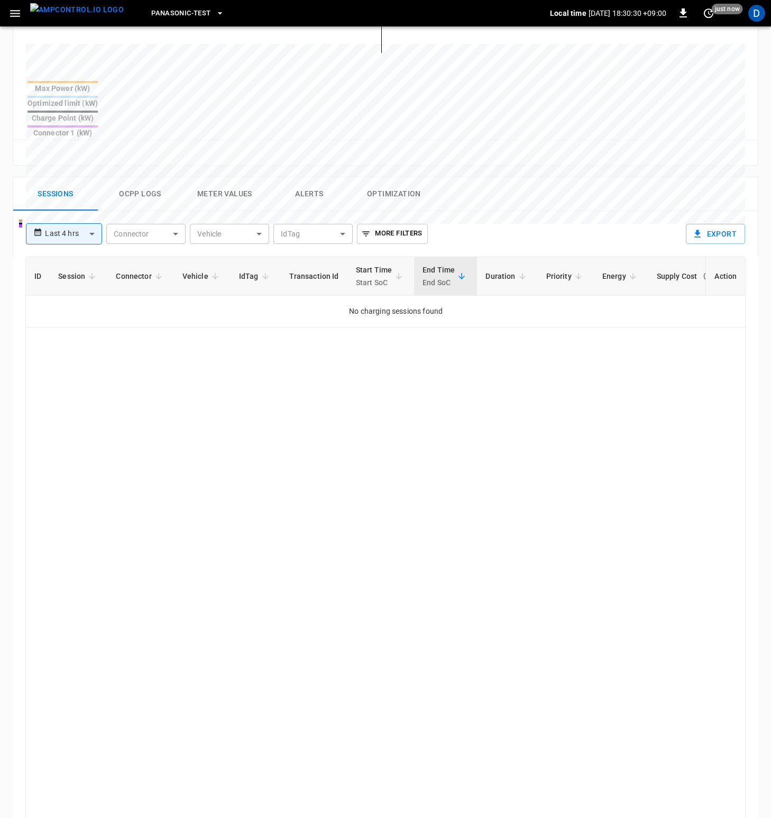
scroll to position [408, 0]
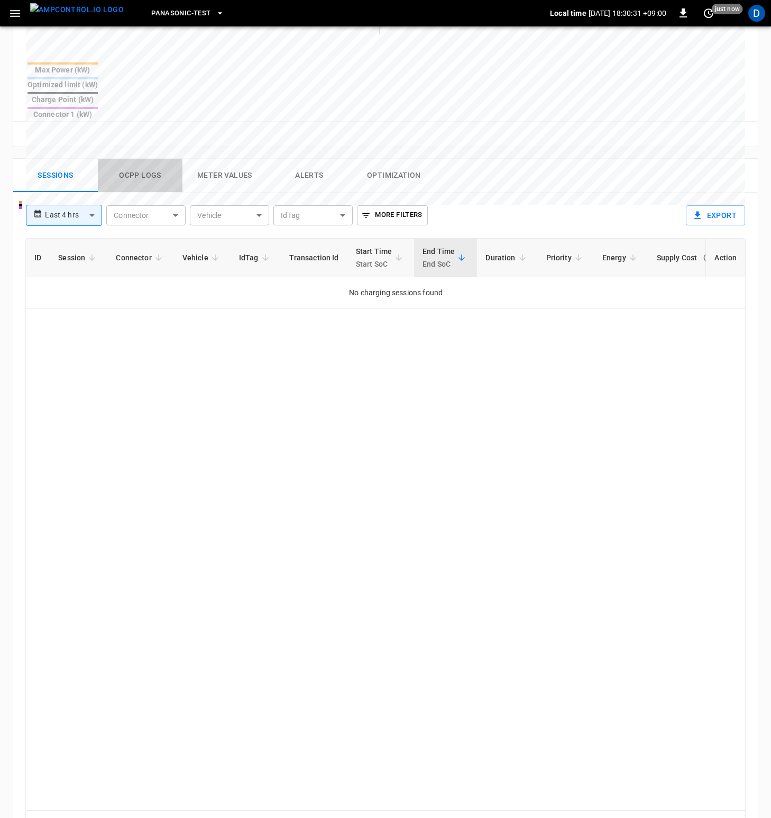
click at [135, 159] on button "Ocpp logs" at bounding box center [140, 176] width 85 height 34
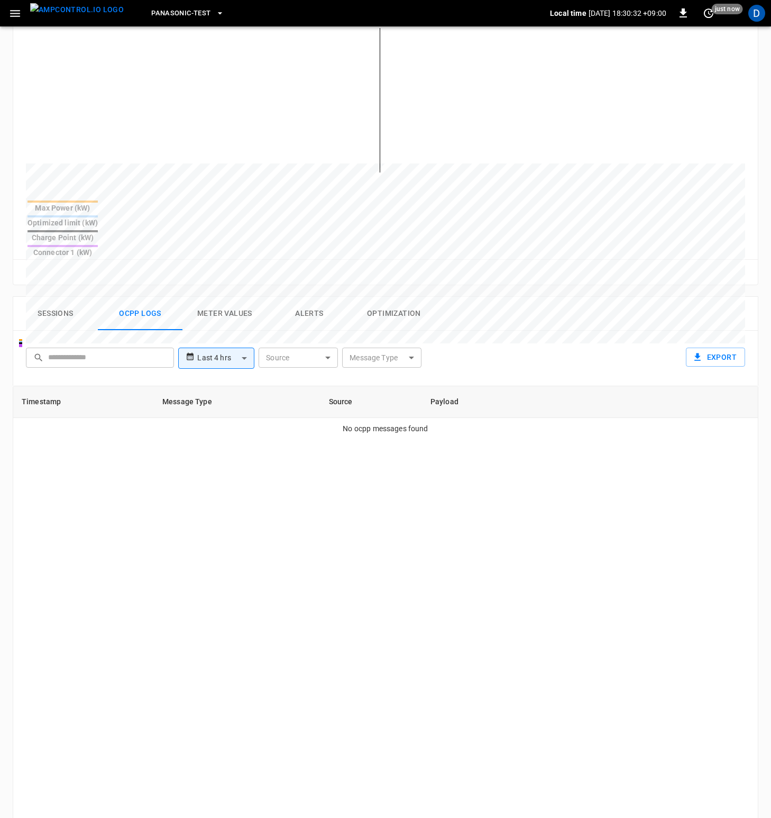
scroll to position [193, 0]
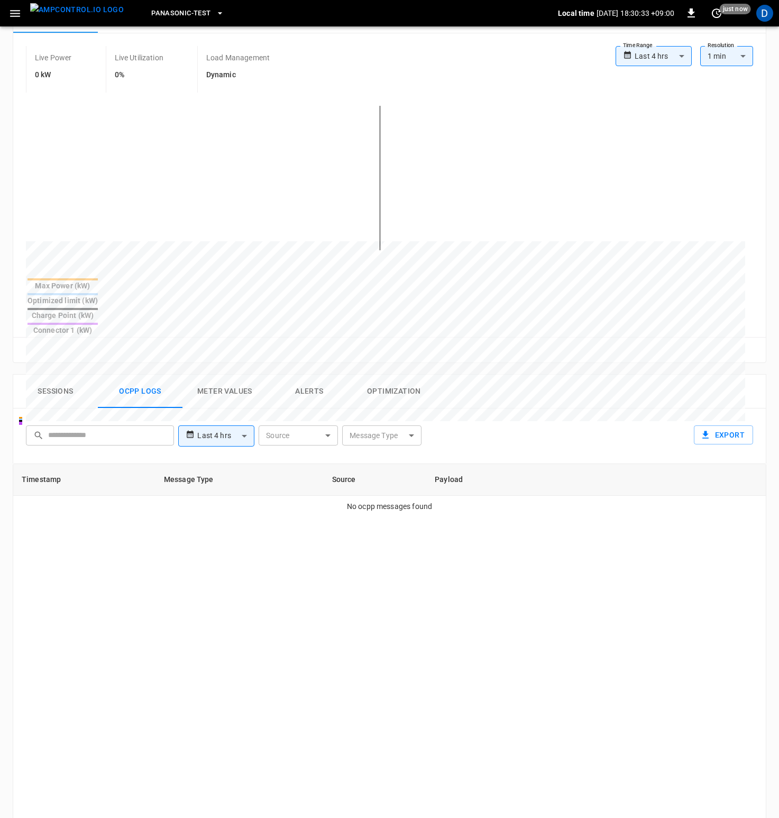
click at [237, 398] on body "**********" at bounding box center [389, 442] width 779 height 1270
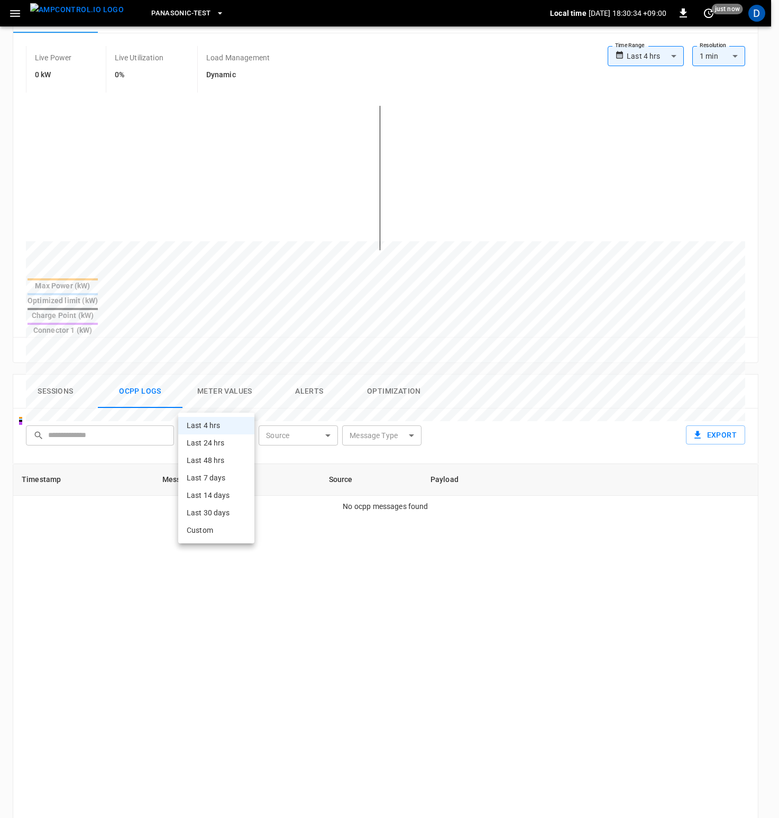
click at [221, 480] on li "Last 7 days" at bounding box center [216, 477] width 76 height 17
type input "**********"
type input "***"
type input "**********"
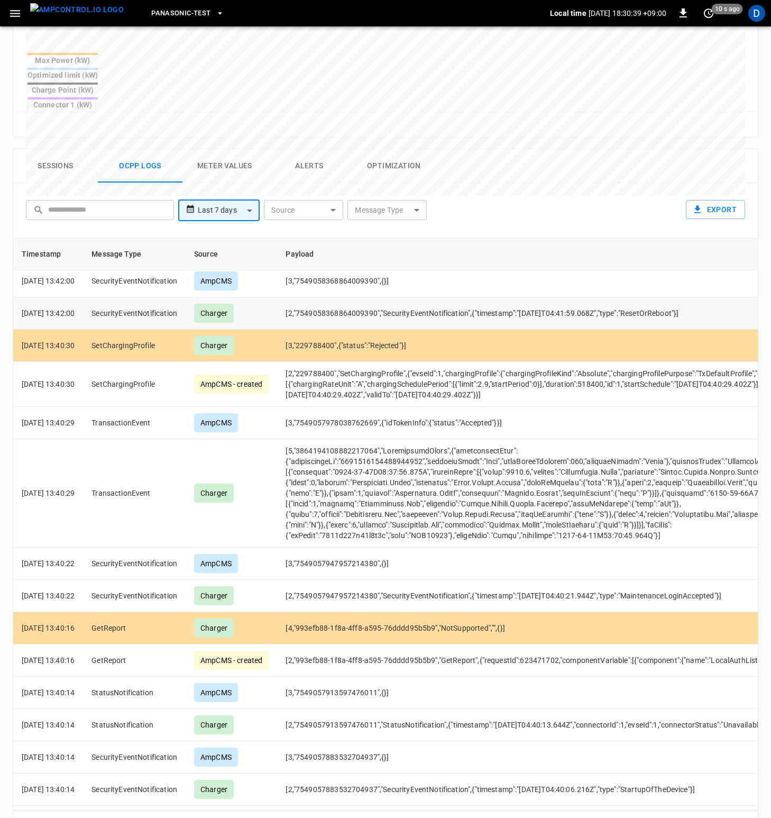
scroll to position [0, 0]
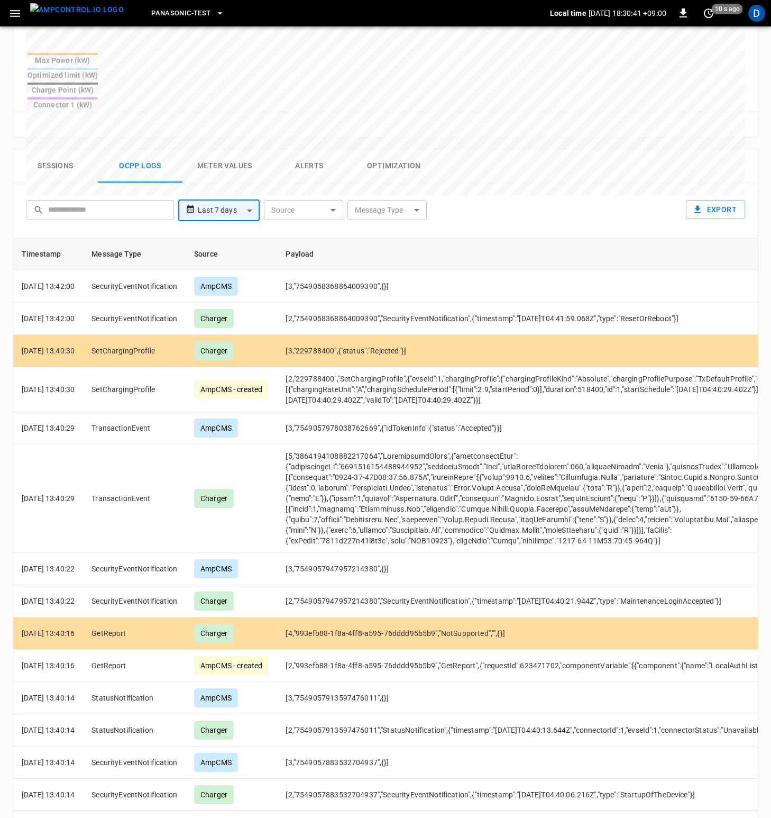
click at [568, 191] on div "**********" at bounding box center [384, 208] width 724 height 34
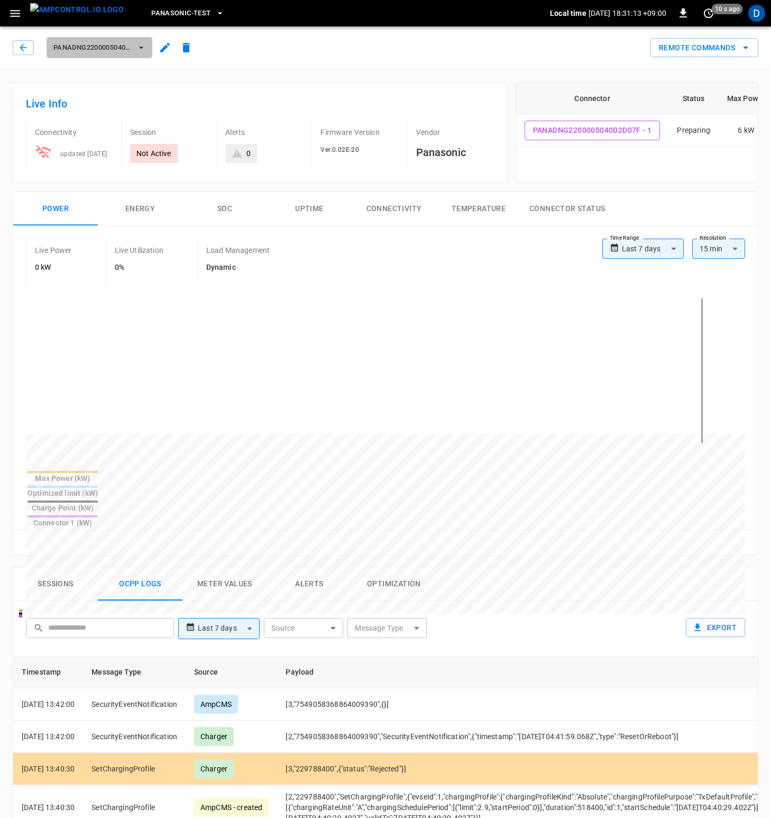
click at [127, 51] on span "PanaDNG2200005040D2D07F" at bounding box center [92, 48] width 78 height 12
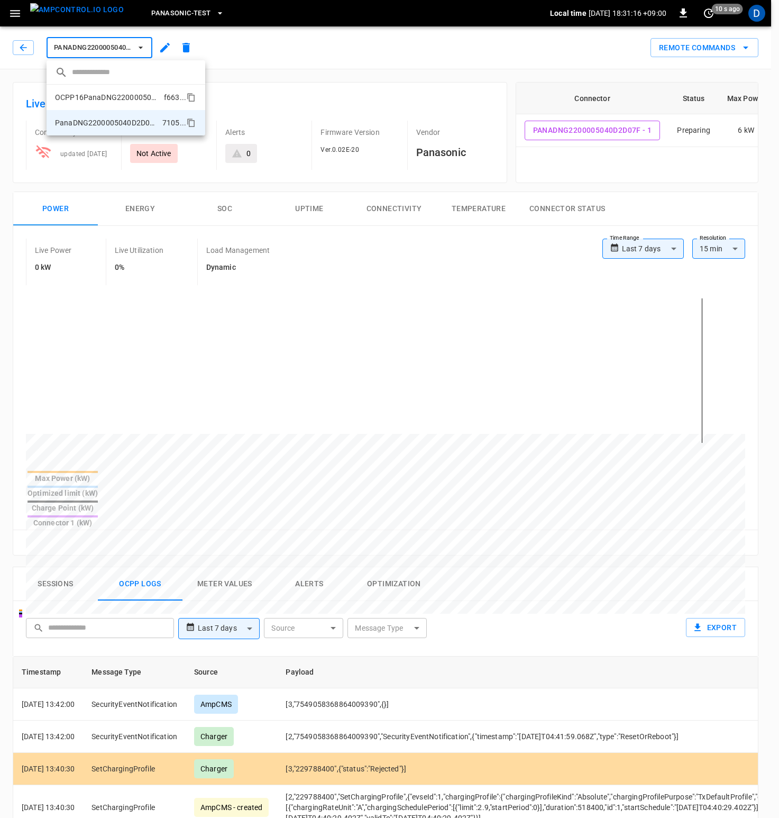
click at [150, 97] on p "OCPP16PanaDNG2200005040D2D07F" at bounding box center [107, 97] width 105 height 11
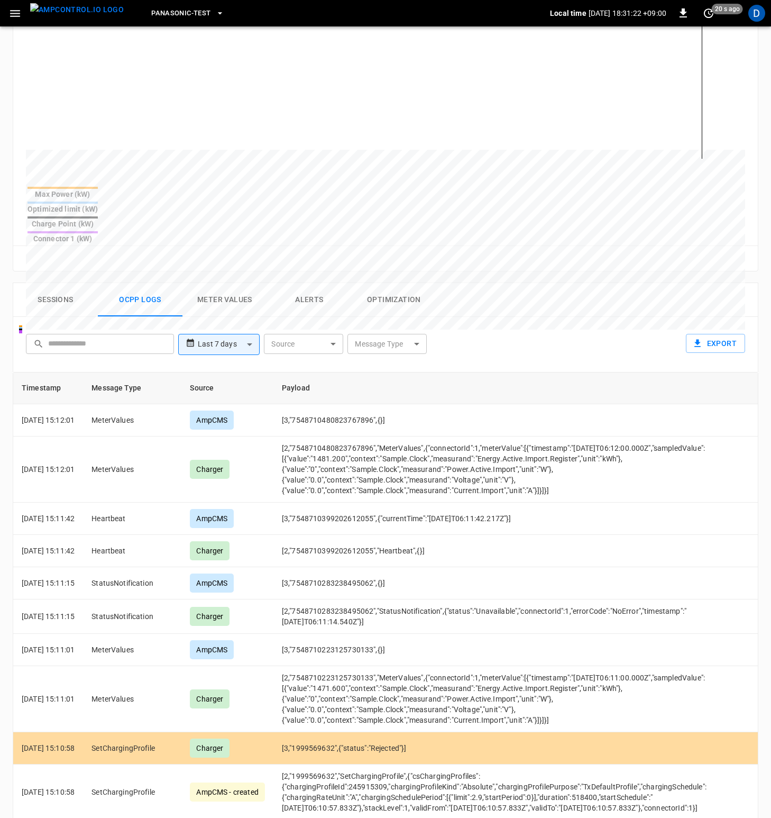
click at [398, 300] on body "**********" at bounding box center [385, 351] width 771 height 1270
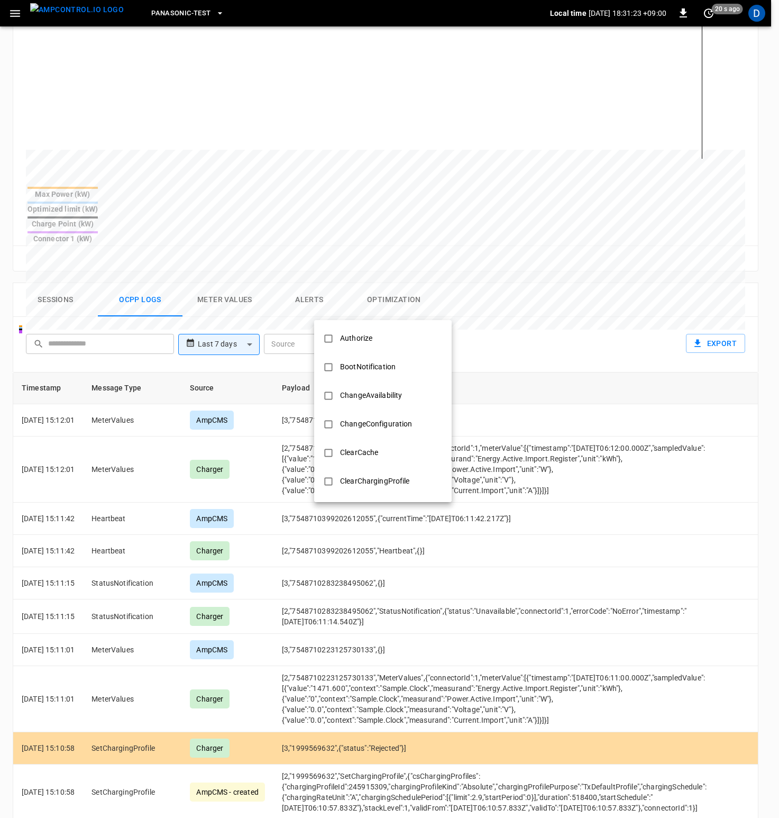
click at [469, 283] on div at bounding box center [389, 409] width 779 height 818
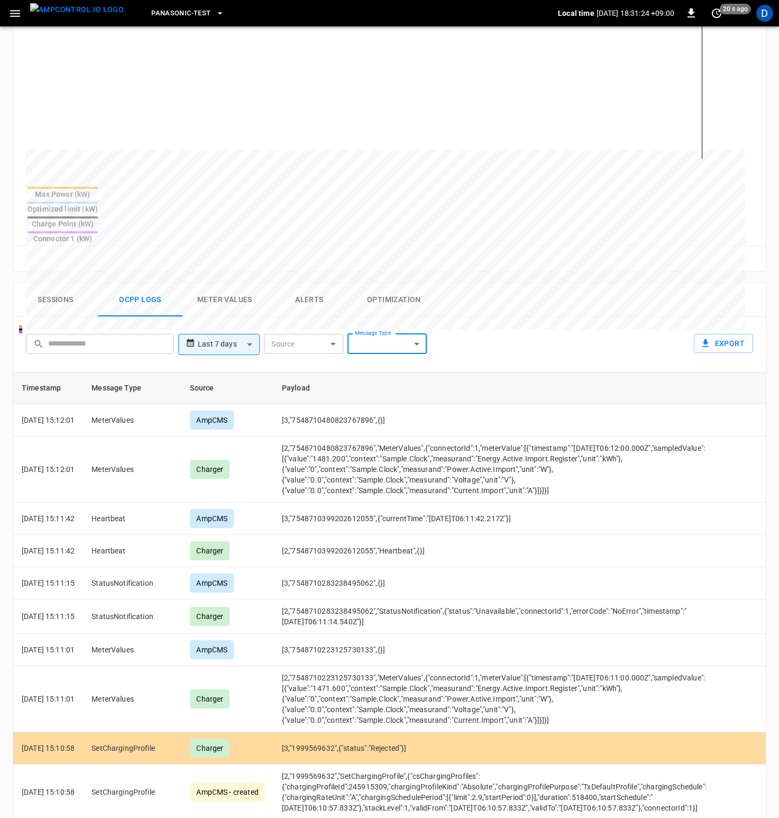
click at [409, 311] on body "**********" at bounding box center [389, 351] width 779 height 1270
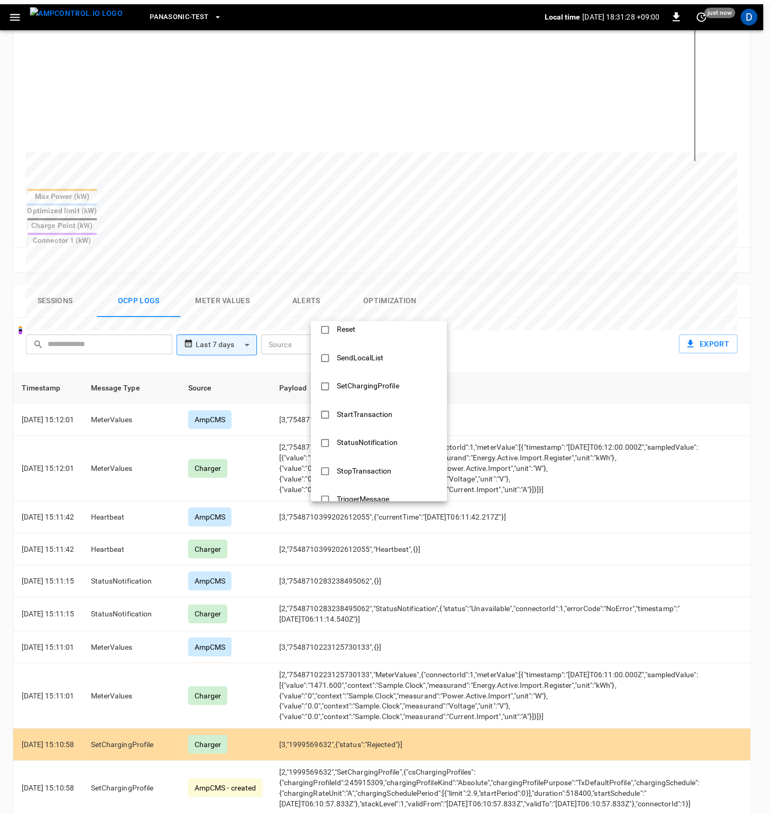
scroll to position [404, 0]
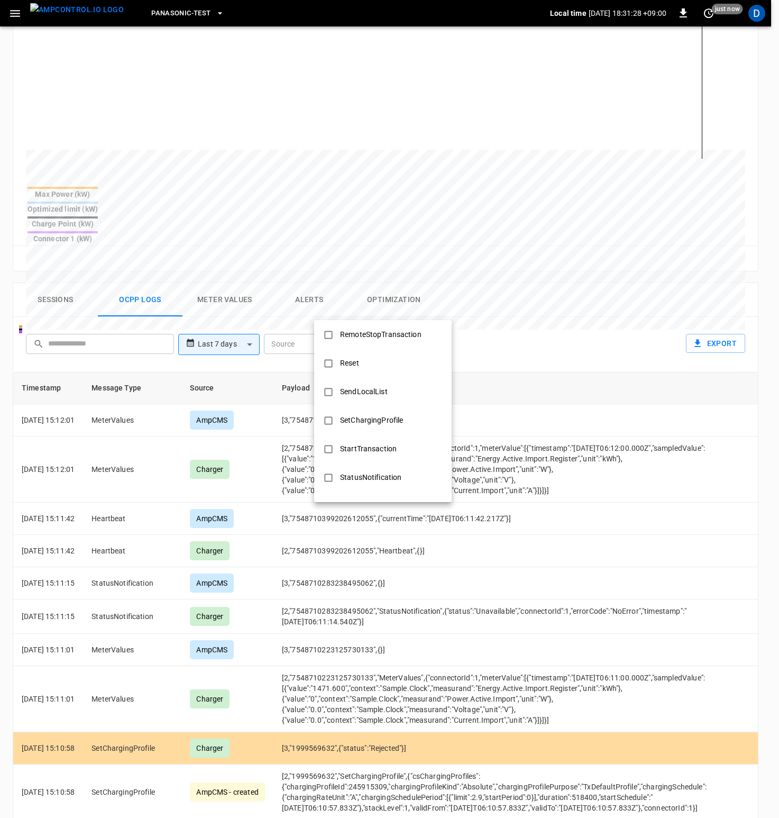
click at [362, 417] on div "SetChargingProfile" at bounding box center [372, 420] width 76 height 20
type input "**********"
click at [554, 285] on div at bounding box center [389, 409] width 779 height 818
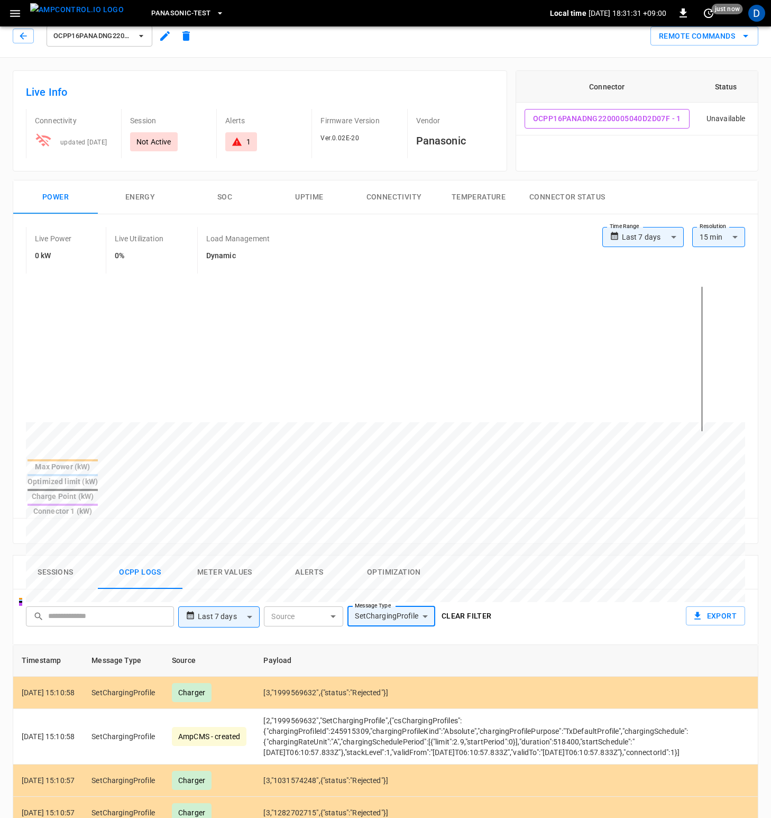
scroll to position [0, 0]
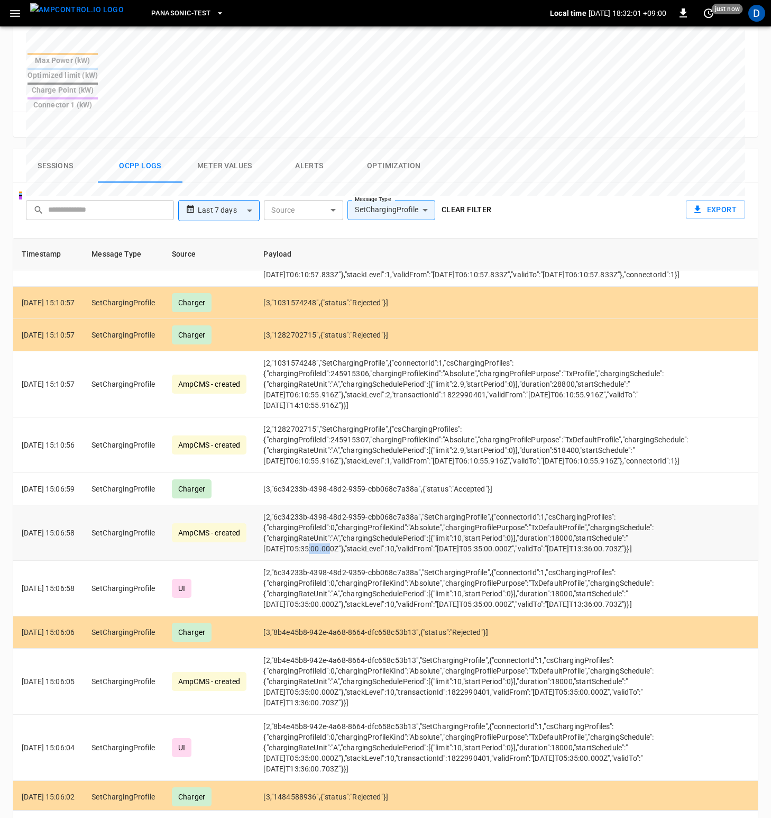
drag, startPoint x: 297, startPoint y: 535, endPoint x: 318, endPoint y: 536, distance: 21.7
click at [318, 536] on td "[2,"6c34233b-4398-48d2-9359-cbb068c7a38a","SetChargingProfile",{"connectorId":1…" at bounding box center [476, 533] width 442 height 56
click at [325, 532] on td "[2,"6c34233b-4398-48d2-9359-cbb068c7a38a","SetChargingProfile",{"connectorId":1…" at bounding box center [476, 533] width 442 height 56
drag, startPoint x: 297, startPoint y: 536, endPoint x: 326, endPoint y: 536, distance: 28.6
click at [326, 536] on td "[2,"6c34233b-4398-48d2-9359-cbb068c7a38a","SetChargingProfile",{"connectorId":1…" at bounding box center [476, 533] width 442 height 56
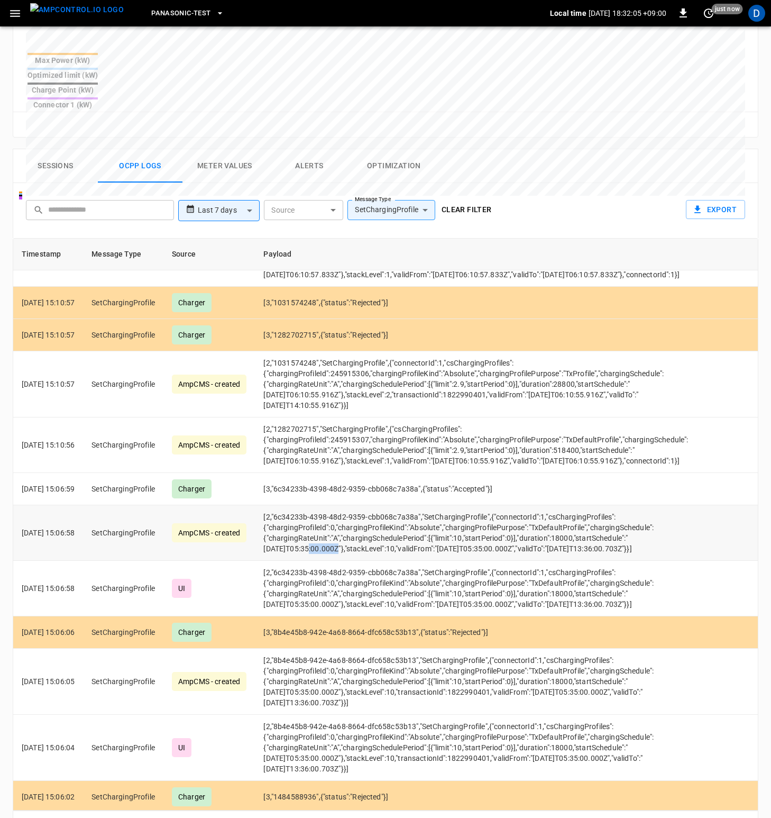
click at [326, 536] on td "[2,"6c34233b-4398-48d2-9359-cbb068c7a38a","SetChargingProfile",{"connectorId":1…" at bounding box center [476, 533] width 442 height 56
drag, startPoint x: 296, startPoint y: 536, endPoint x: 321, endPoint y: 535, distance: 24.4
click at [321, 535] on td "[2,"6c34233b-4398-48d2-9359-cbb068c7a38a","SetChargingProfile",{"connectorId":1…" at bounding box center [476, 533] width 442 height 56
click at [306, 534] on td "[2,"6c34233b-4398-48d2-9359-cbb068c7a38a","SetChargingProfile",{"connectorId":1…" at bounding box center [476, 533] width 442 height 56
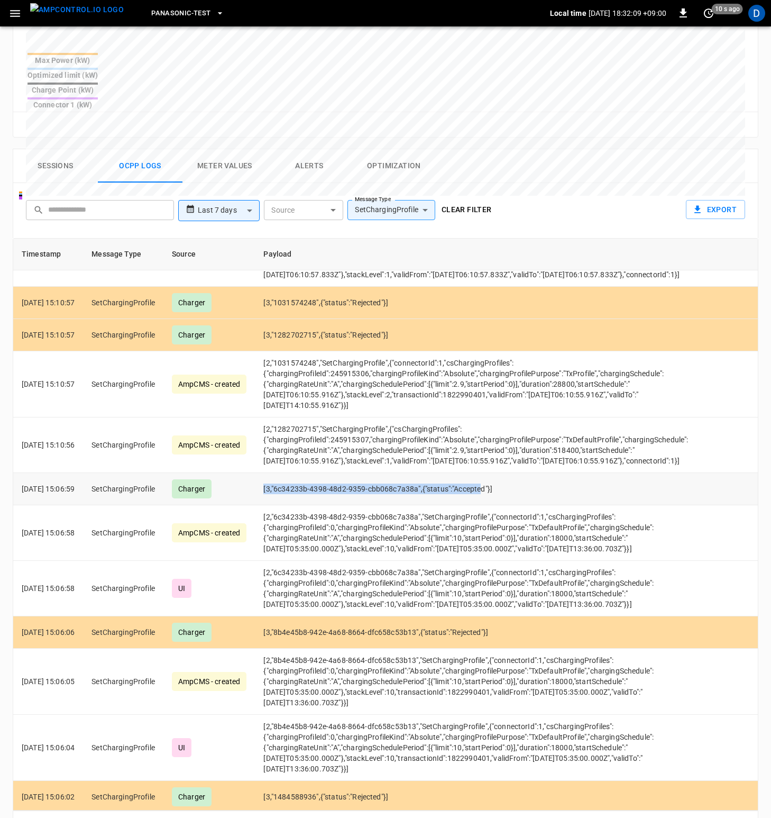
drag, startPoint x: 435, startPoint y: 471, endPoint x: 497, endPoint y: 477, distance: 61.6
click at [497, 477] on td "[3,"6c34233b-4398-48d2-9359-cbb068c7a38a",{"status":"Accepted"}]" at bounding box center [476, 489] width 442 height 32
click at [507, 480] on td "[3,"6c34233b-4398-48d2-9359-cbb068c7a38a",{"status":"Accepted"}]" at bounding box center [476, 489] width 442 height 32
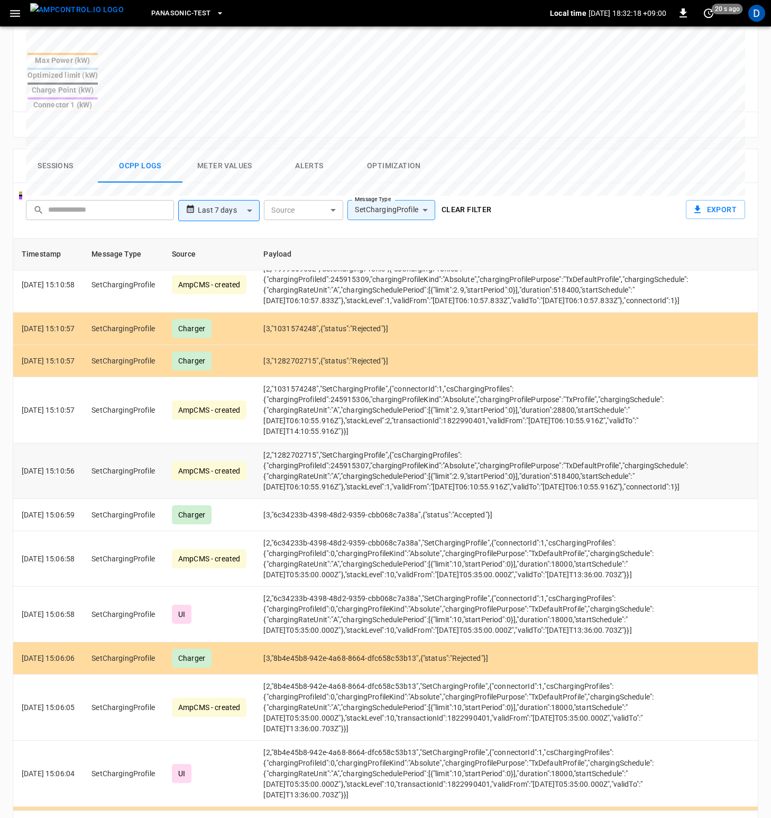
scroll to position [45, 0]
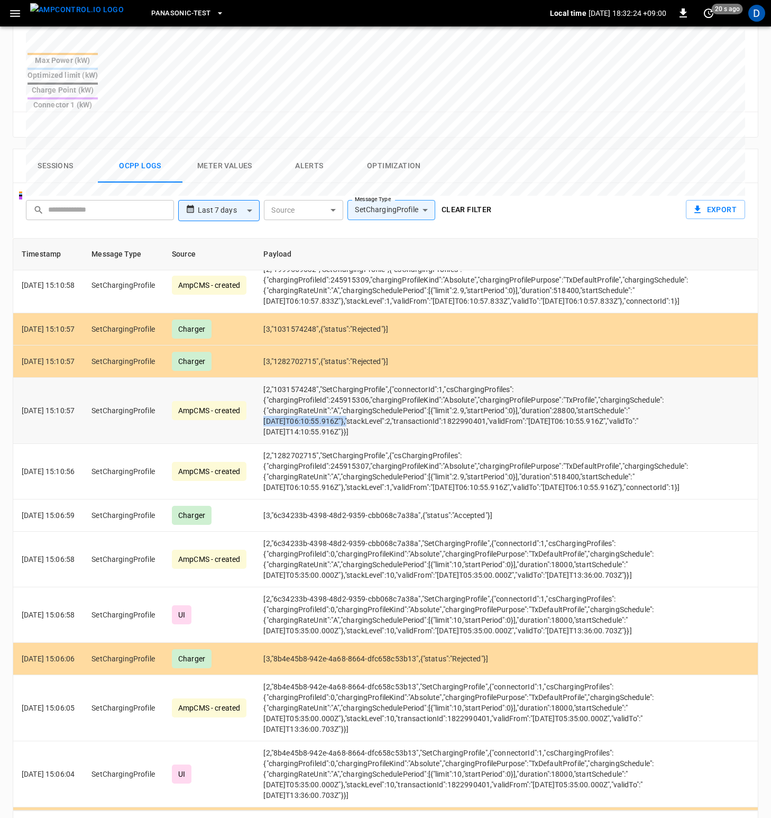
drag, startPoint x: 650, startPoint y: 384, endPoint x: 342, endPoint y: 395, distance: 308.1
click at [342, 395] on td "[2,"1031574248","SetChargingProfile",{"connectorId":1,"csChargingProfiles":{"ch…" at bounding box center [476, 411] width 442 height 66
click at [396, 396] on td "[2,"1031574248","SetChargingProfile",{"connectorId":1,"csChargingProfiles":{"ch…" at bounding box center [476, 411] width 442 height 66
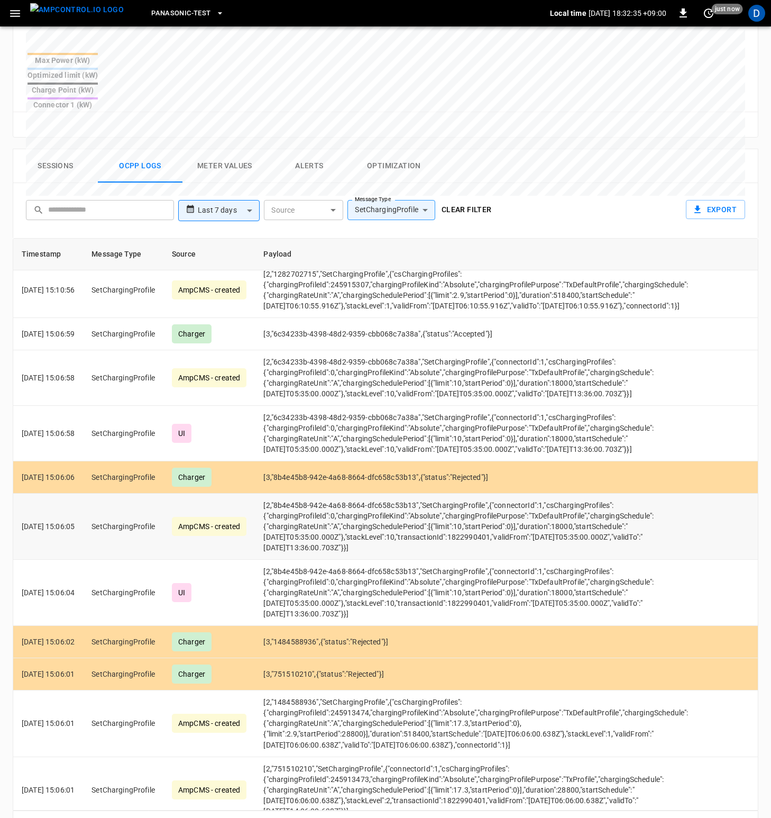
scroll to position [225, 0]
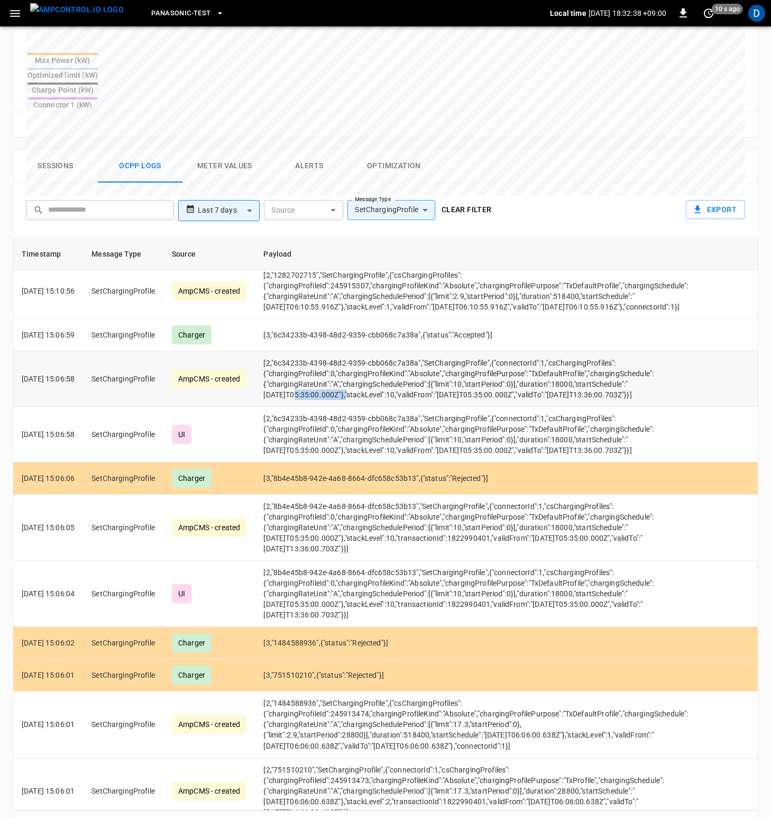
drag, startPoint x: 282, startPoint y: 378, endPoint x: 340, endPoint y: 381, distance: 57.7
click at [340, 381] on td "[2,"6c34233b-4398-48d2-9359-cbb068c7a38a","SetChargingProfile",{"connectorId":1…" at bounding box center [476, 379] width 442 height 56
click at [467, 417] on td "[2,"6c34233b-4398-48d2-9359-cbb068c7a38a","SetChargingProfile",{"connectorId":1…" at bounding box center [476, 435] width 442 height 56
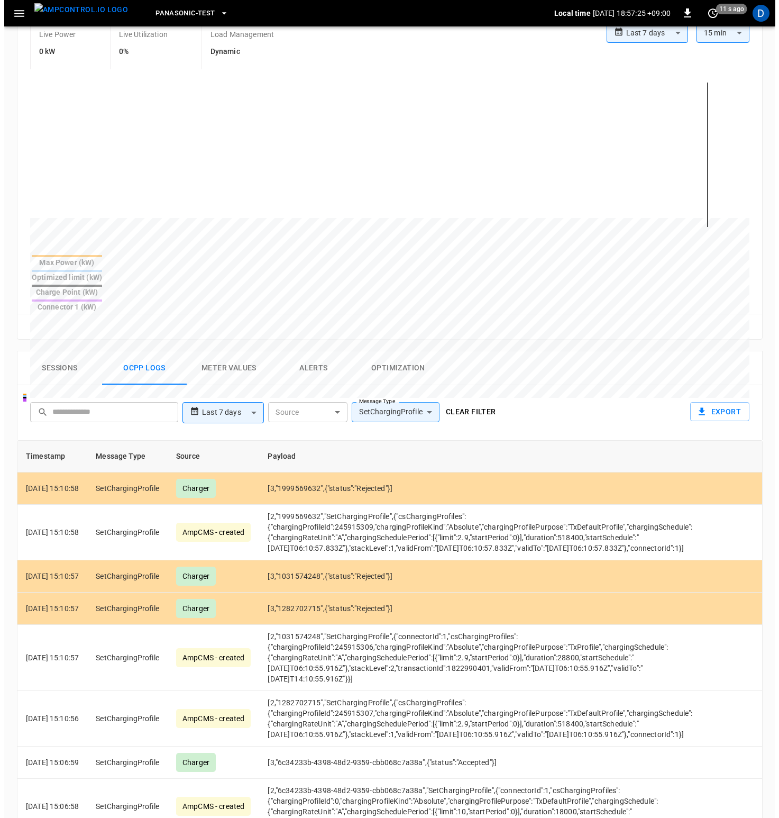
scroll to position [0, 0]
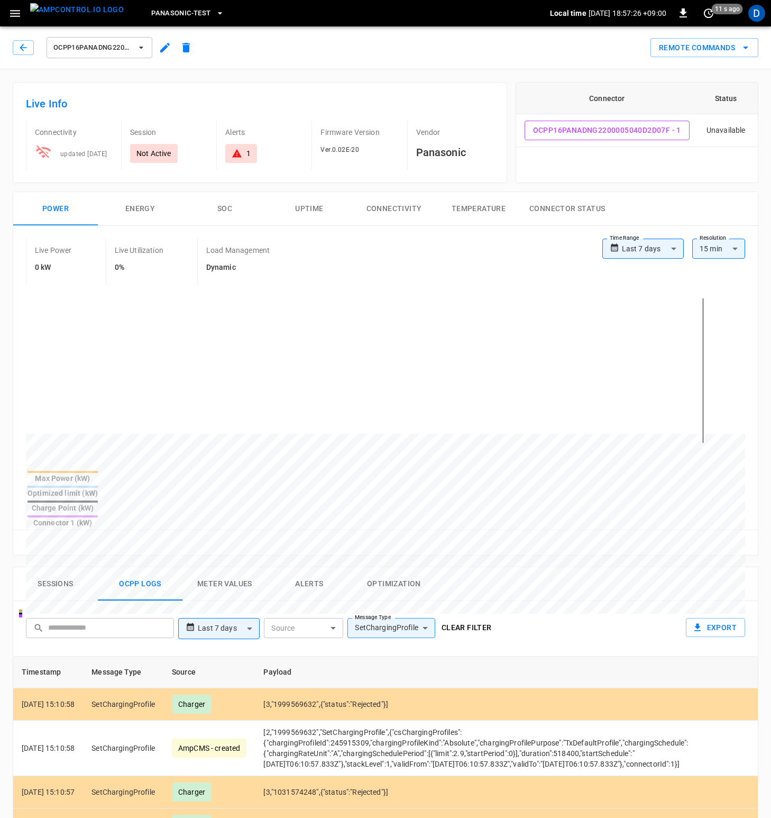
click at [120, 47] on span "OCPP16PanaDNG2200005040D2D07F" at bounding box center [92, 48] width 78 height 12
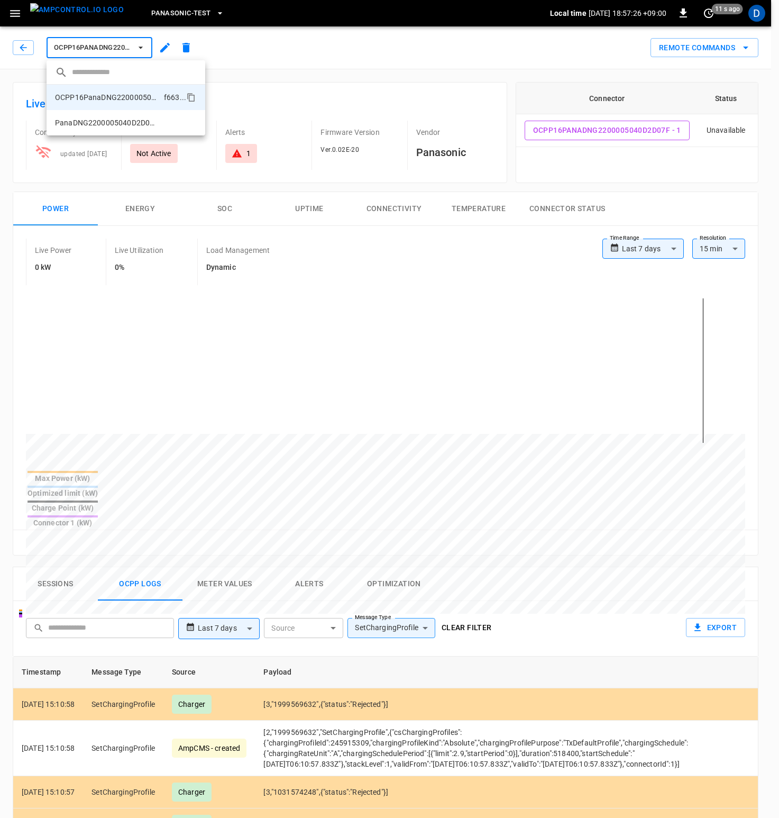
click at [172, 23] on div at bounding box center [389, 409] width 779 height 818
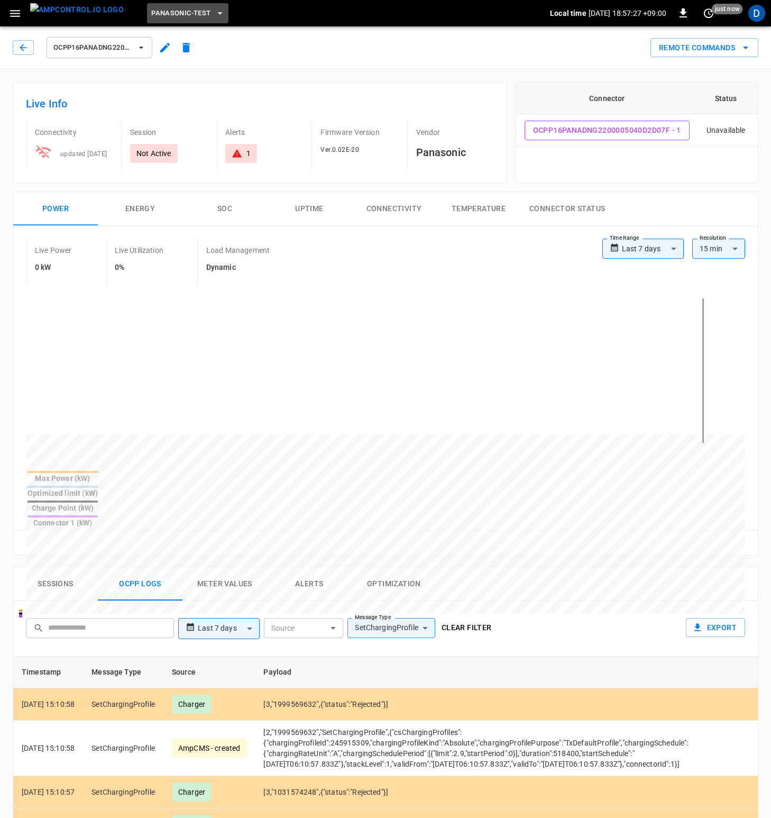
click at [191, 14] on button "Panasonic-Test" at bounding box center [187, 13] width 81 height 21
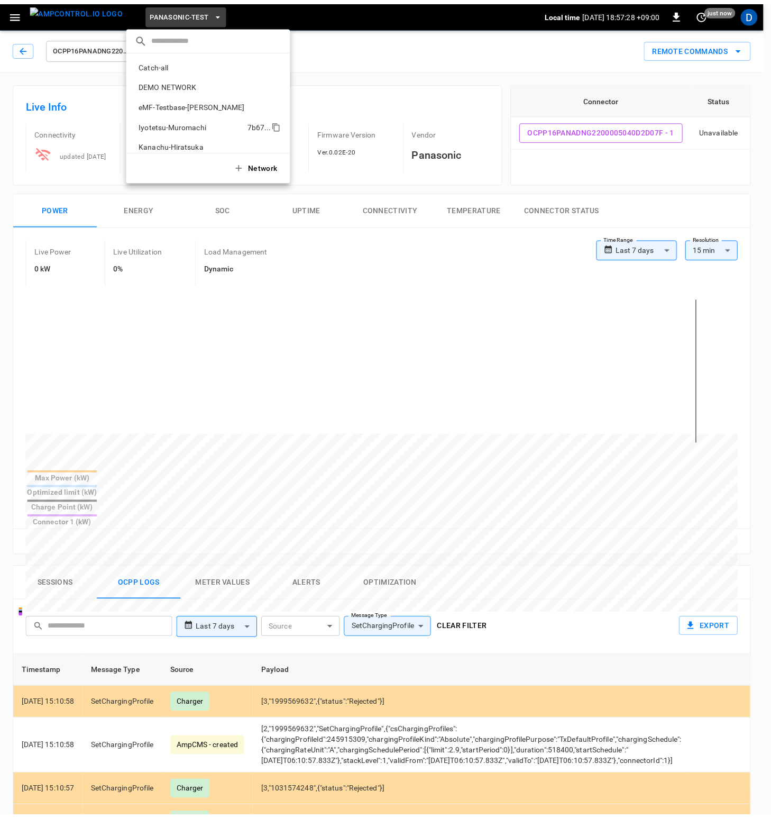
scroll to position [69, 0]
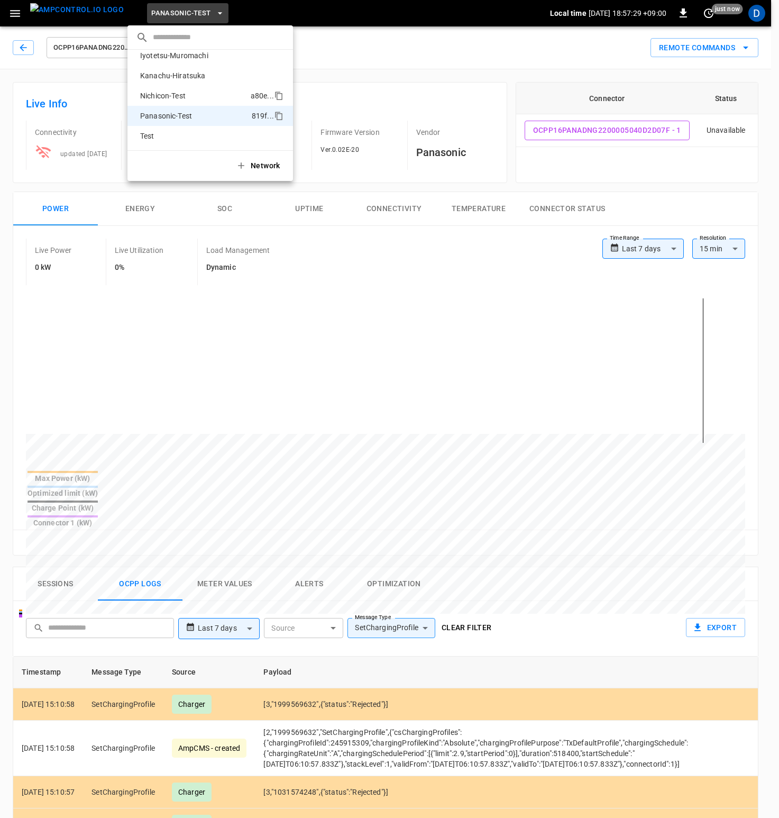
click at [180, 96] on p "Nichicon-Test" at bounding box center [193, 95] width 115 height 11
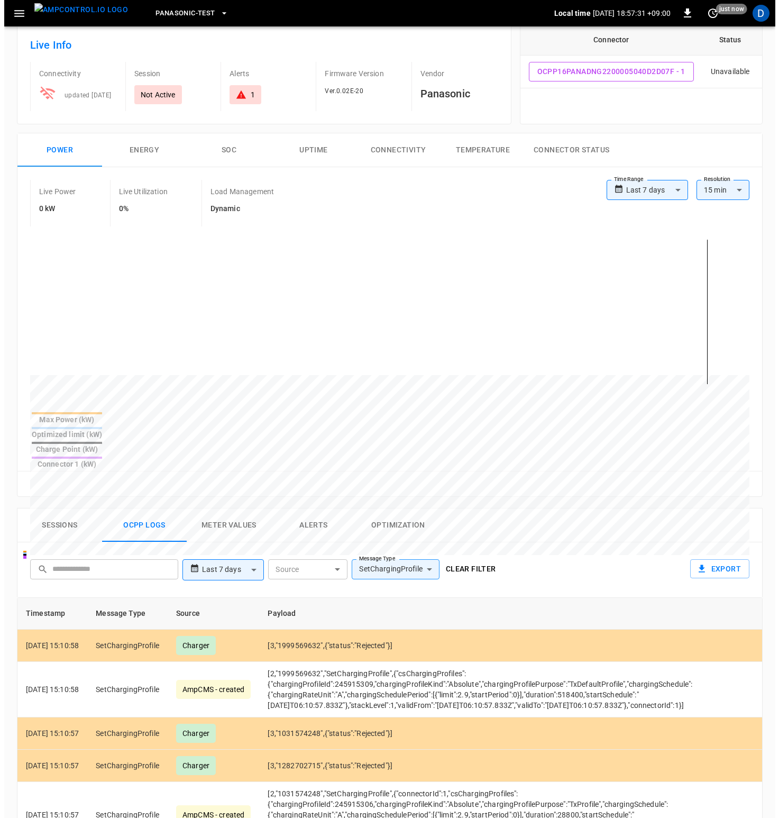
scroll to position [0, 0]
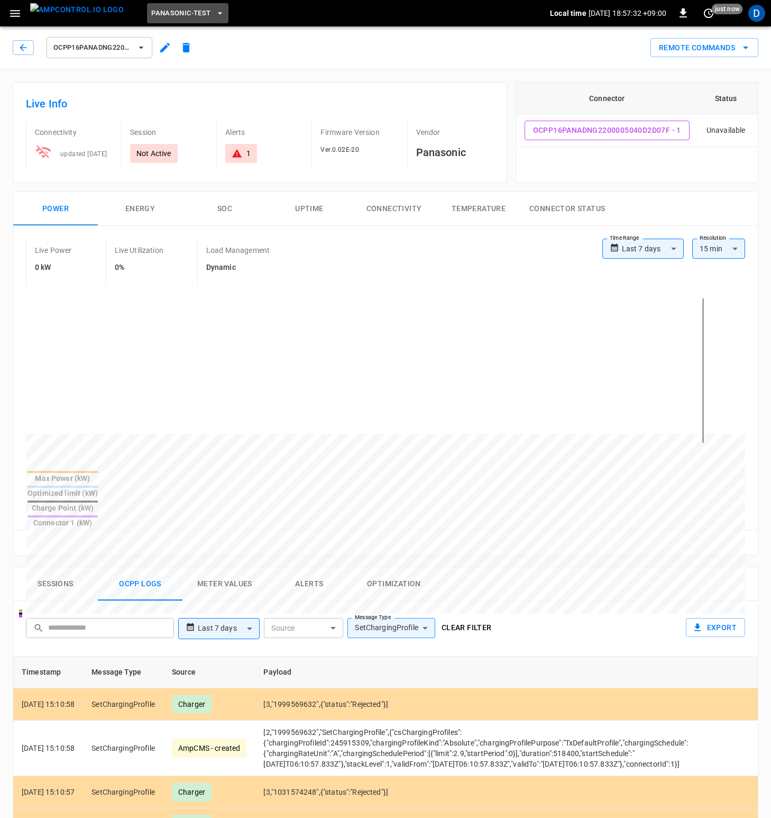
click at [174, 20] on button "Panasonic-Test" at bounding box center [187, 13] width 81 height 21
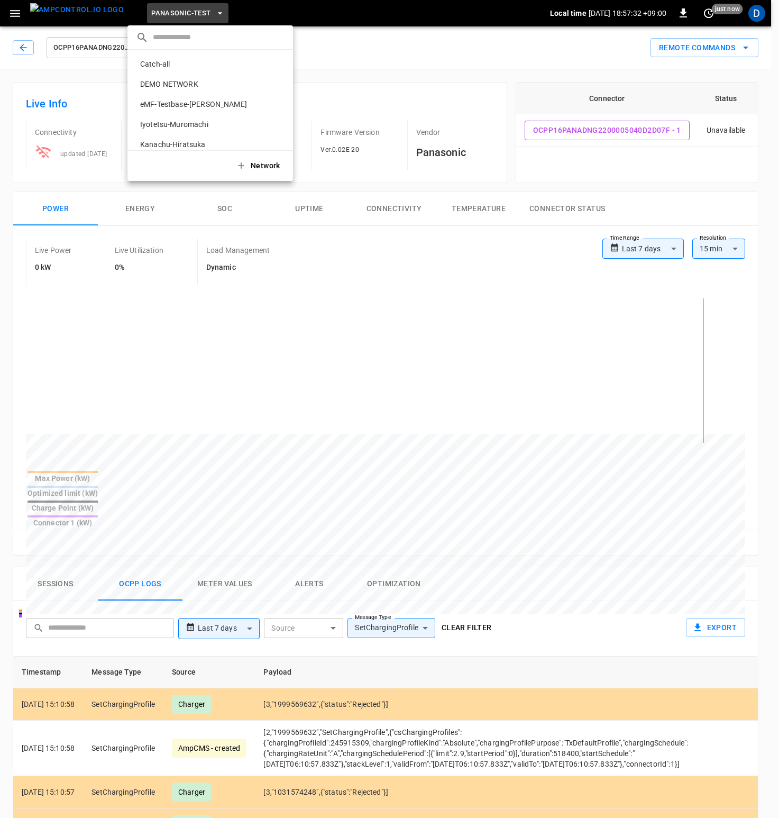
scroll to position [69, 0]
click at [187, 97] on p "Nichicon-Test" at bounding box center [193, 95] width 115 height 11
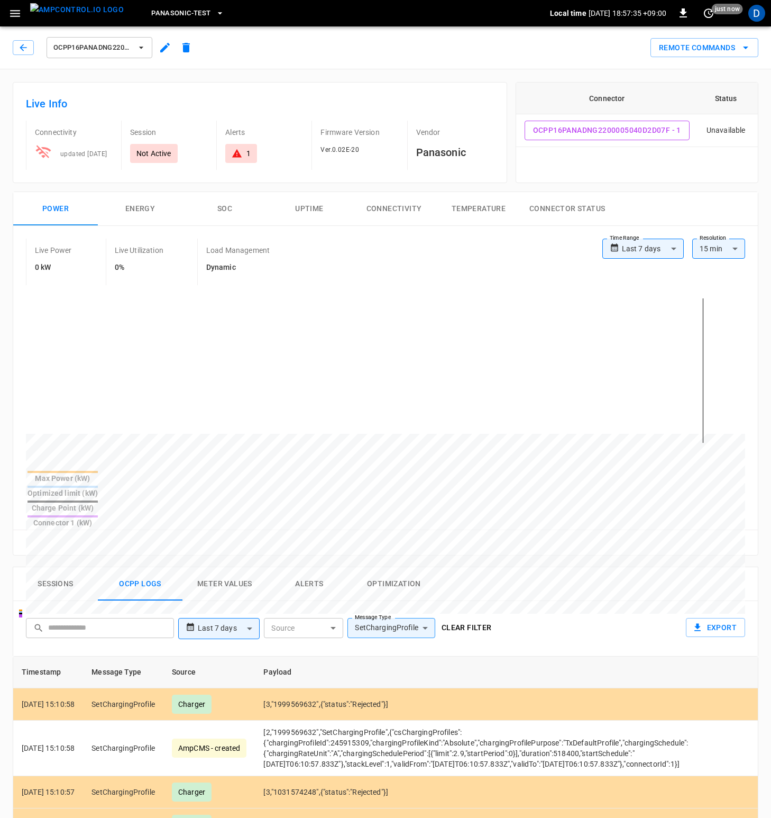
click at [17, 11] on icon "button" at bounding box center [15, 13] width 10 height 7
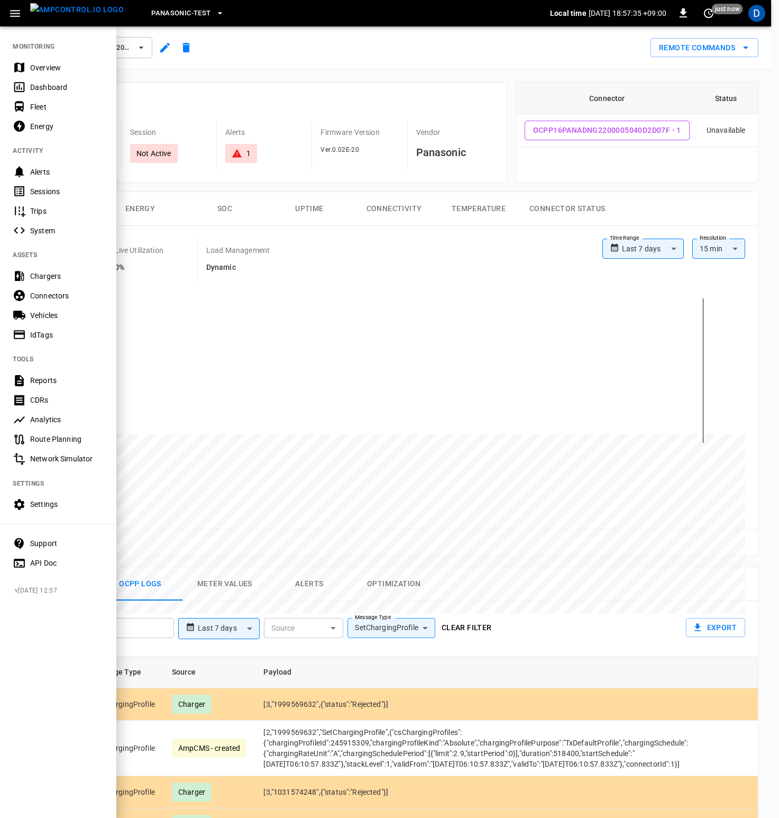
click at [44, 11] on img "menu" at bounding box center [77, 9] width 94 height 13
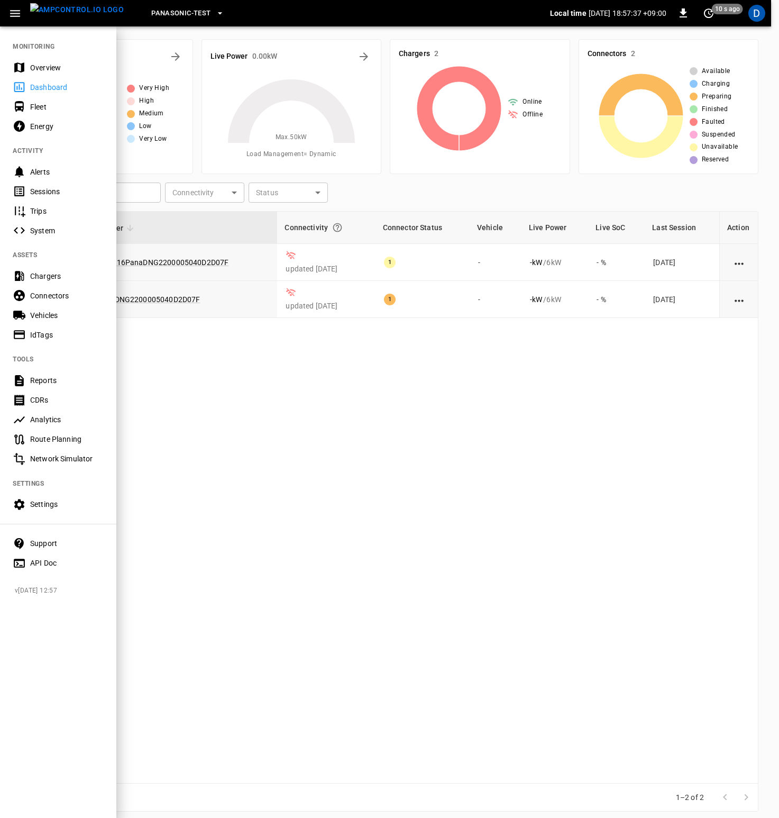
click at [215, 13] on icon "button" at bounding box center [220, 13] width 11 height 11
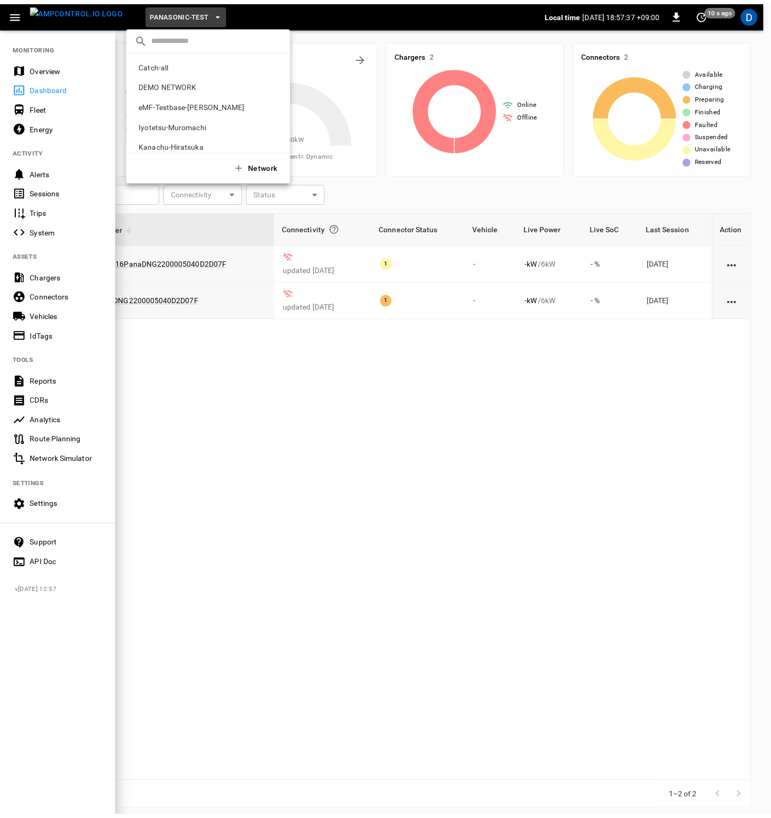
scroll to position [69, 0]
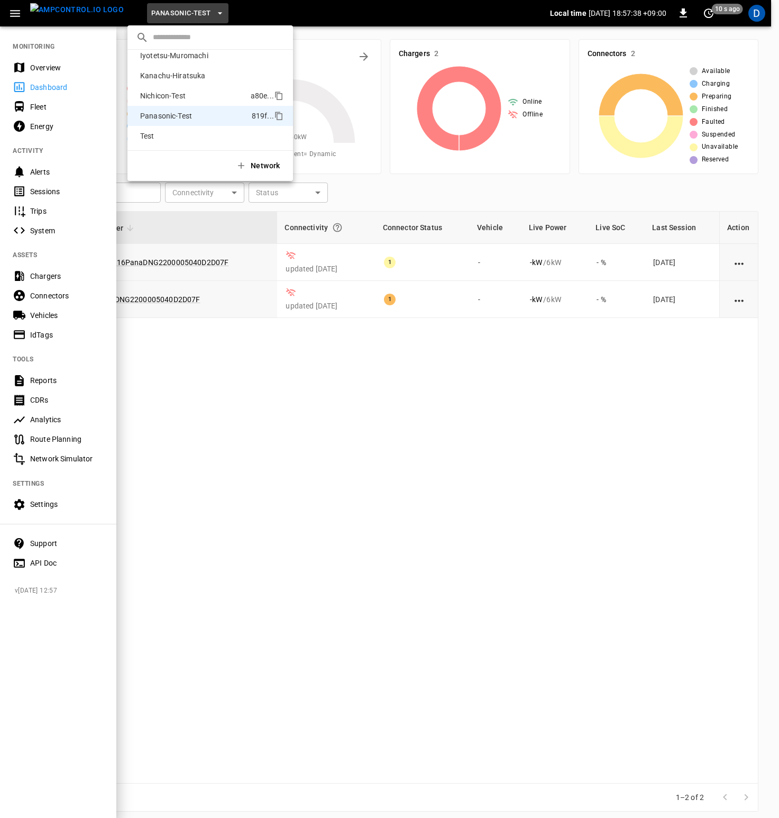
click at [174, 95] on p "Nichicon-Test" at bounding box center [193, 95] width 115 height 11
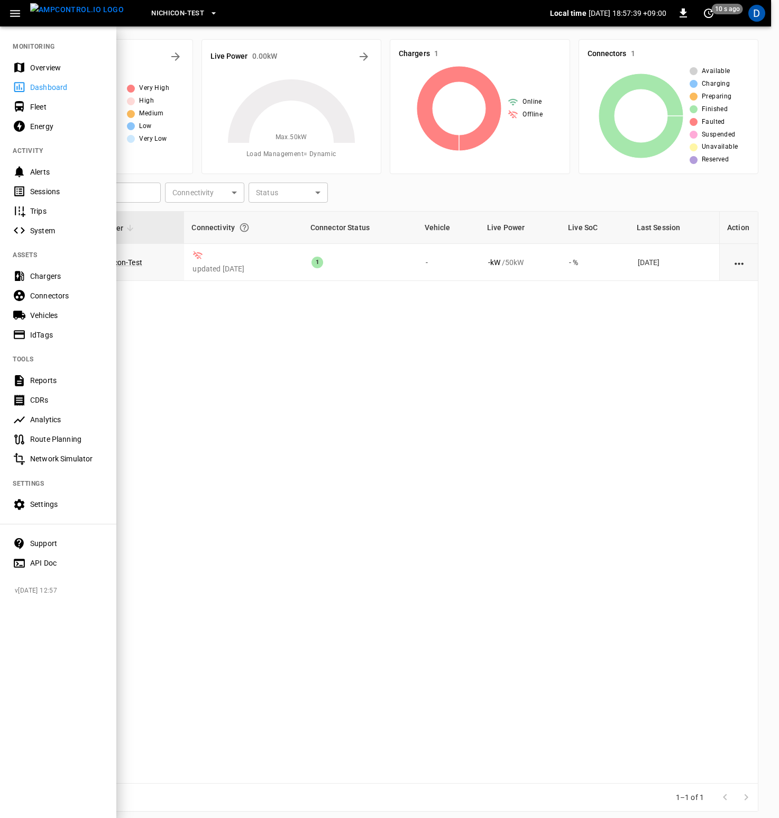
click at [369, 362] on div at bounding box center [389, 409] width 779 height 818
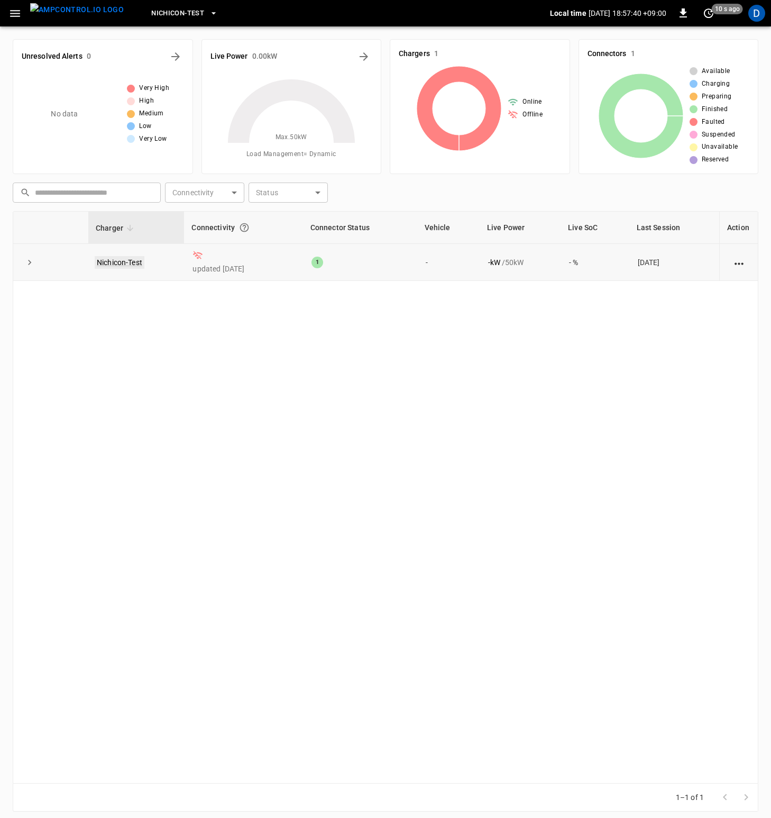
click at [121, 261] on link "Nichicon-Test" at bounding box center [120, 262] width 50 height 13
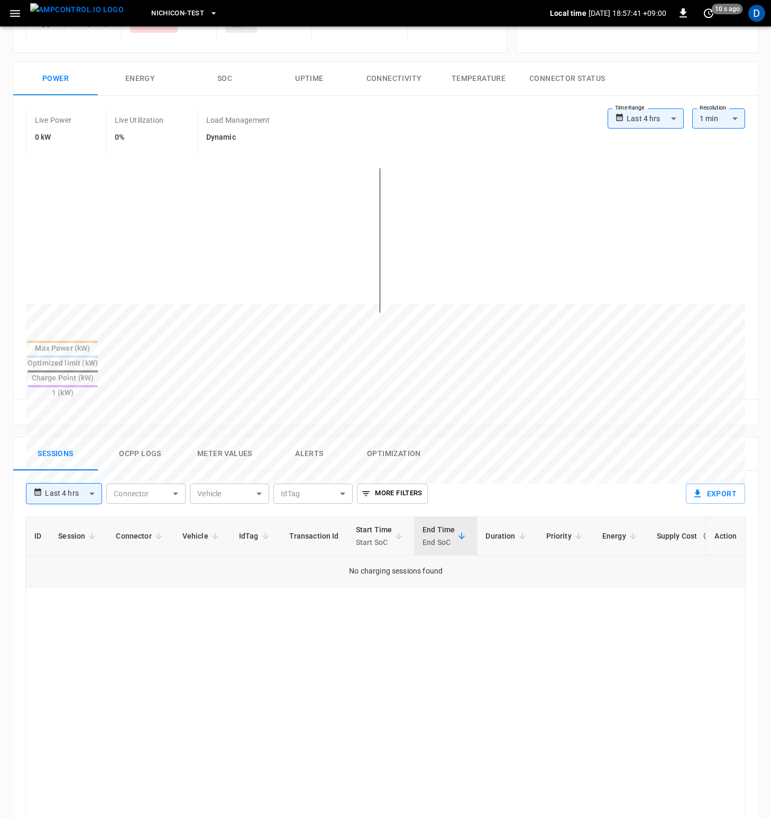
scroll to position [132, 0]
click at [154, 435] on button "Ocpp logs" at bounding box center [140, 452] width 85 height 34
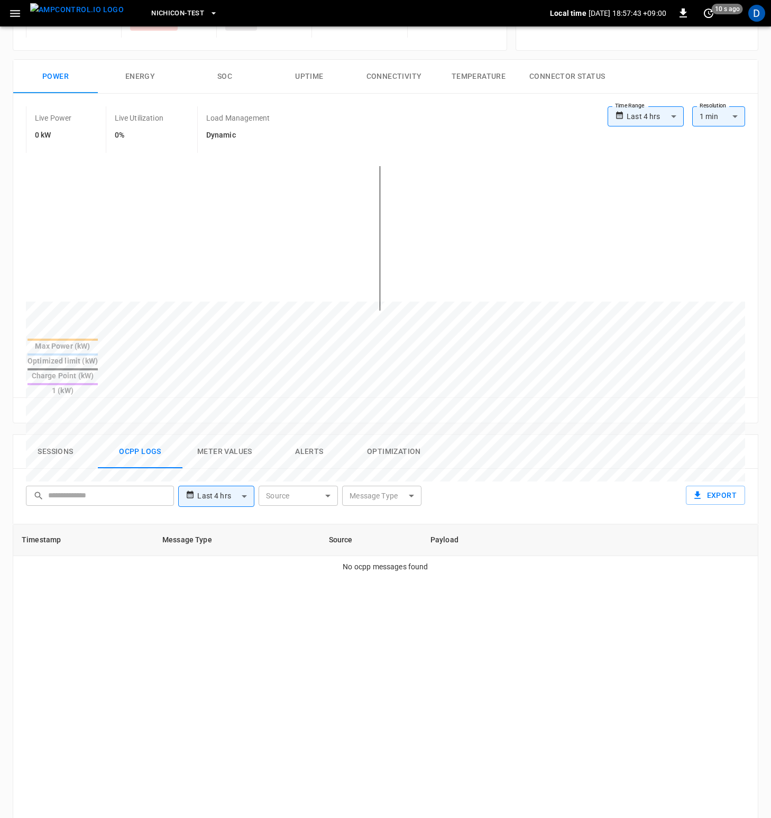
click at [233, 459] on body "**********" at bounding box center [385, 503] width 771 height 1270
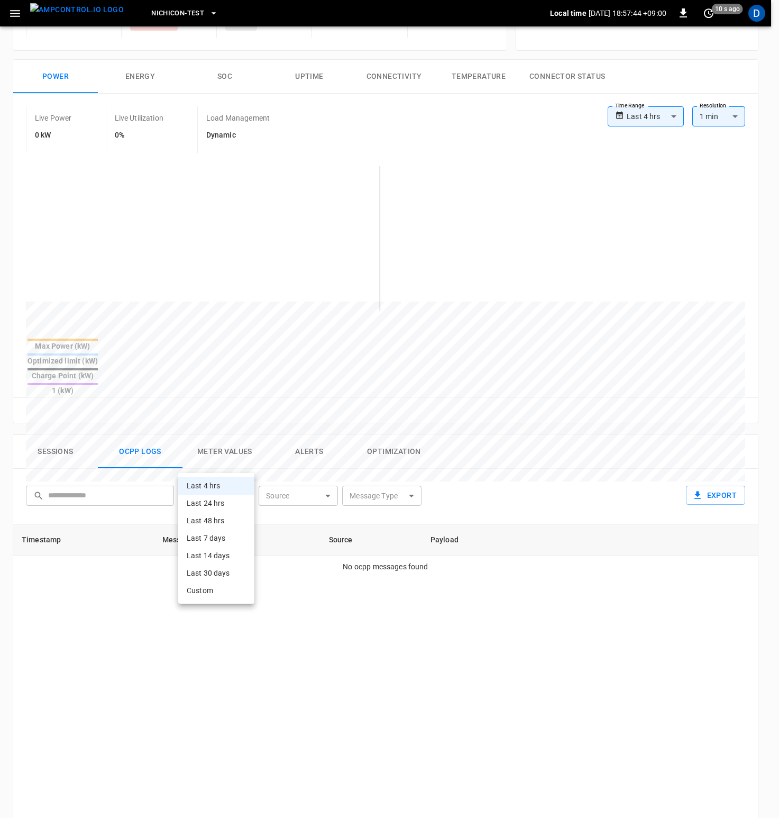
click at [216, 539] on li "Last 7 days" at bounding box center [216, 537] width 76 height 17
type input "**********"
type input "***"
type input "**********"
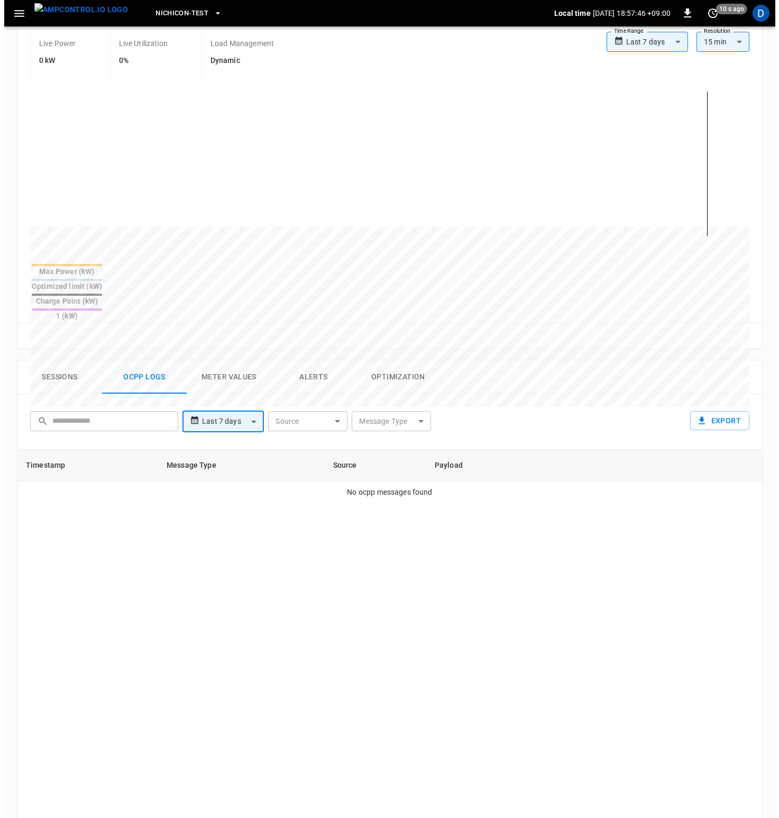
scroll to position [228, 0]
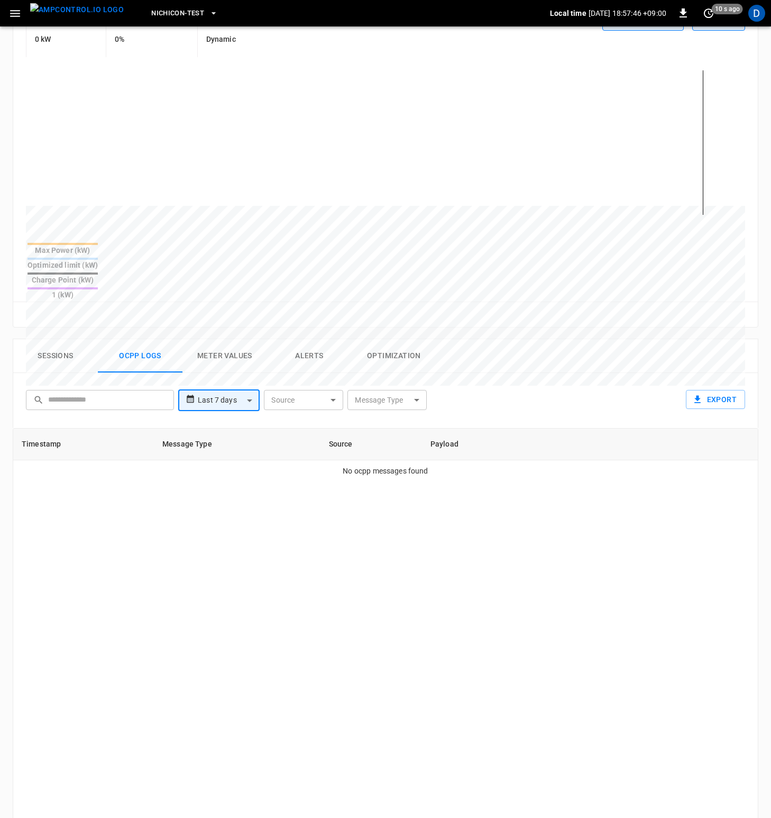
click at [207, 368] on body "**********" at bounding box center [385, 407] width 771 height 1270
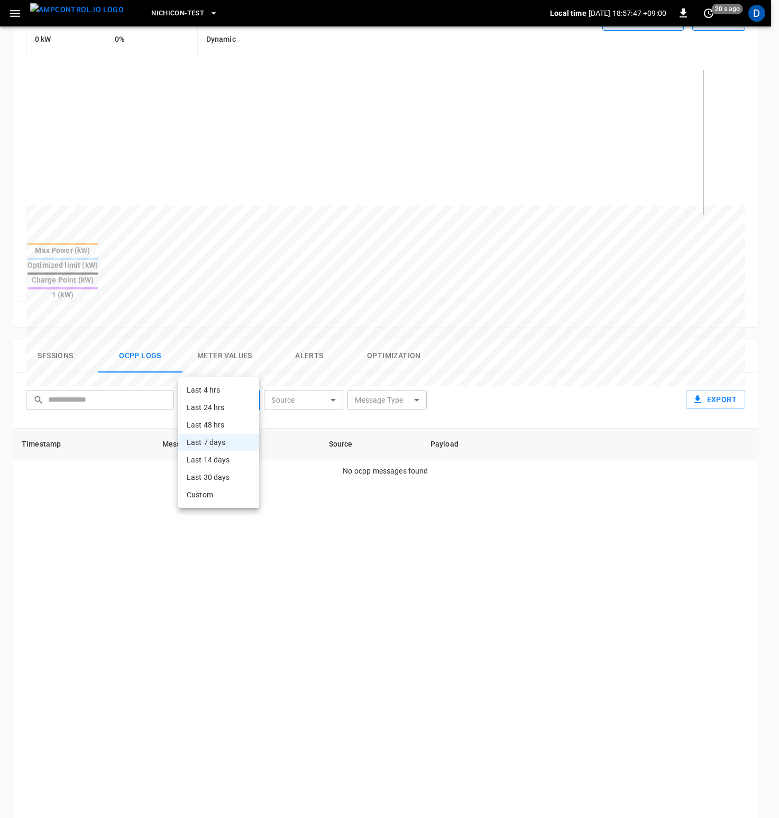
click at [212, 458] on li "Last 14 days" at bounding box center [218, 459] width 81 height 17
type input "**********"
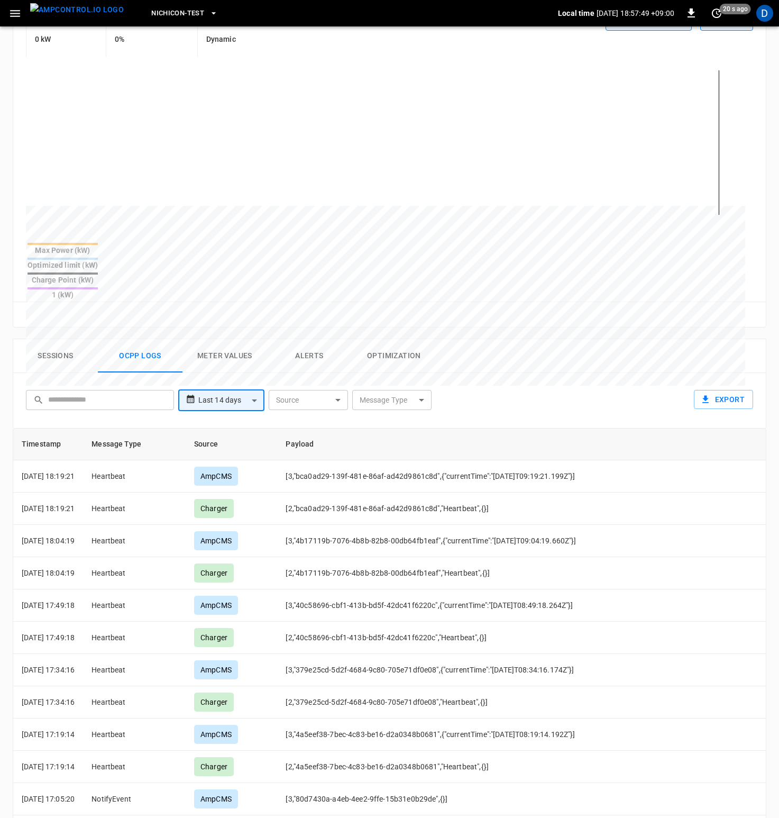
click at [309, 361] on body "**********" at bounding box center [389, 407] width 779 height 1270
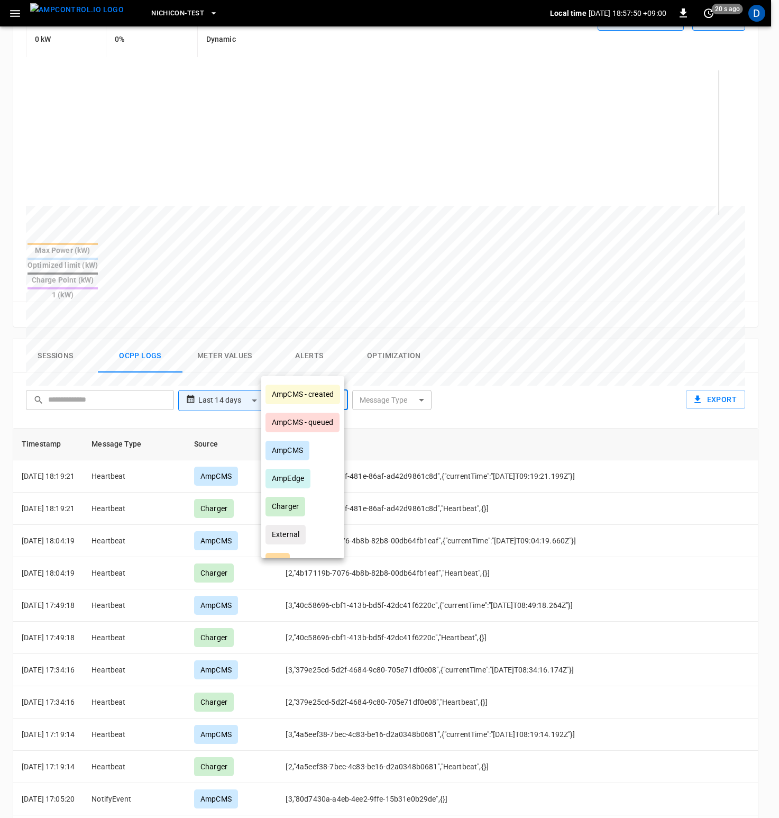
click at [388, 379] on div at bounding box center [389, 409] width 779 height 818
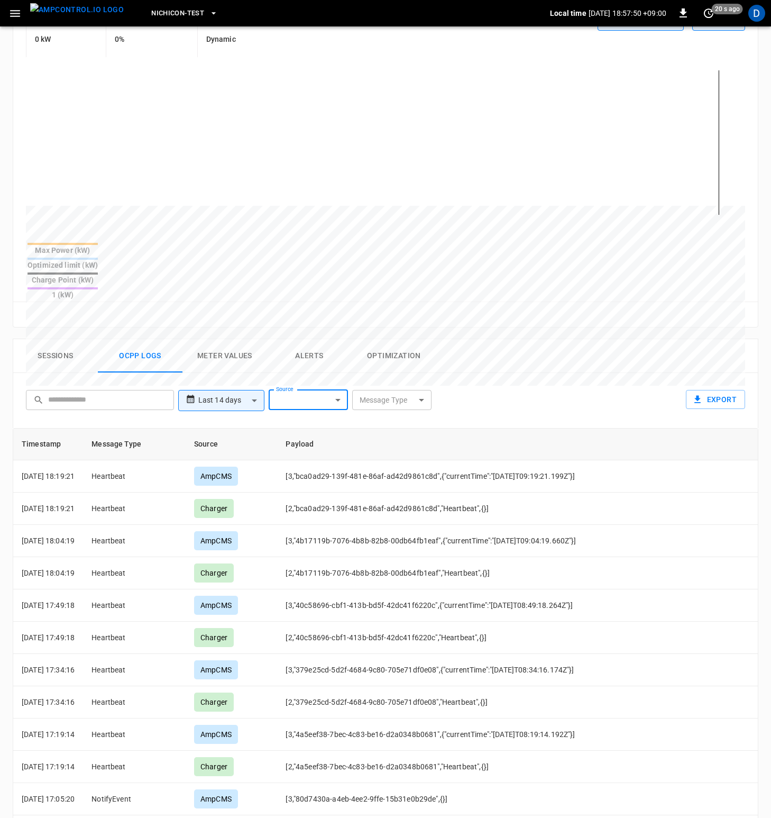
click at [402, 368] on div "AmpCMS - created AmpCMS - queued AmpCMS AmpEdge Charger External API UI" at bounding box center [385, 409] width 771 height 818
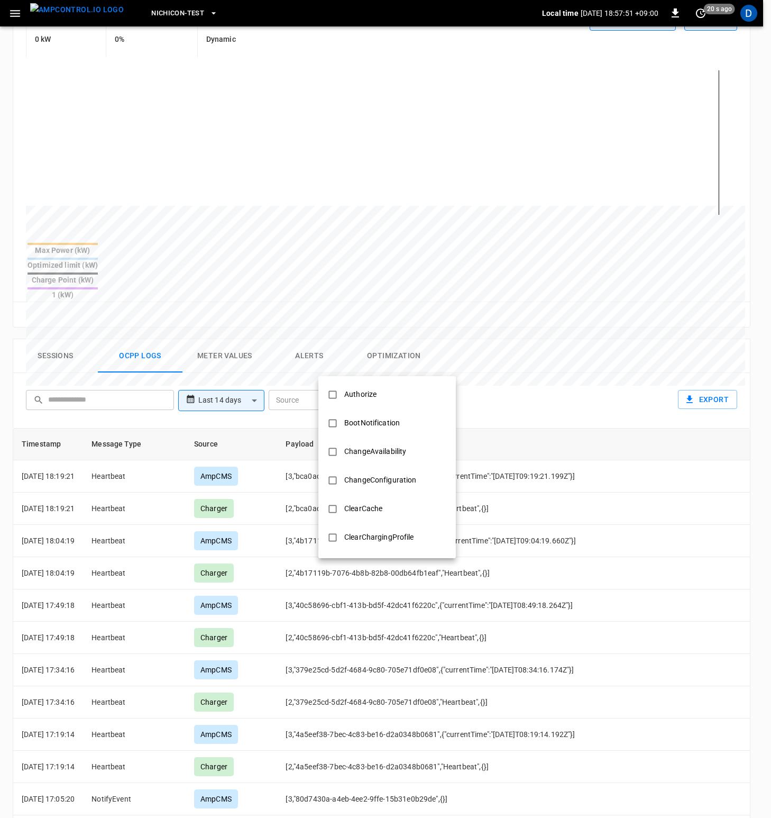
click at [417, 364] on body "**********" at bounding box center [385, 407] width 771 height 1270
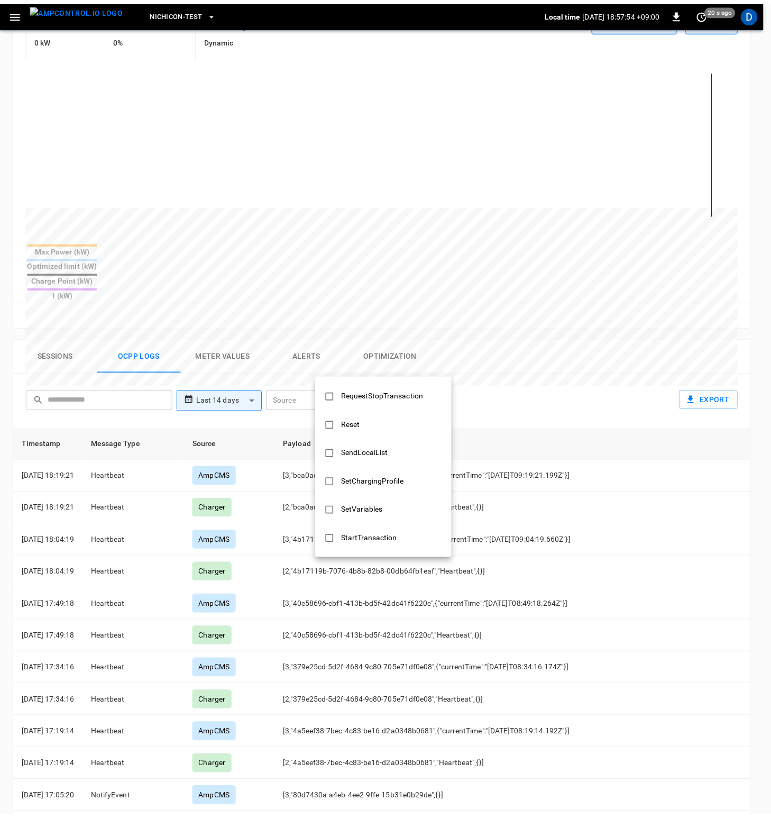
scroll to position [486, 0]
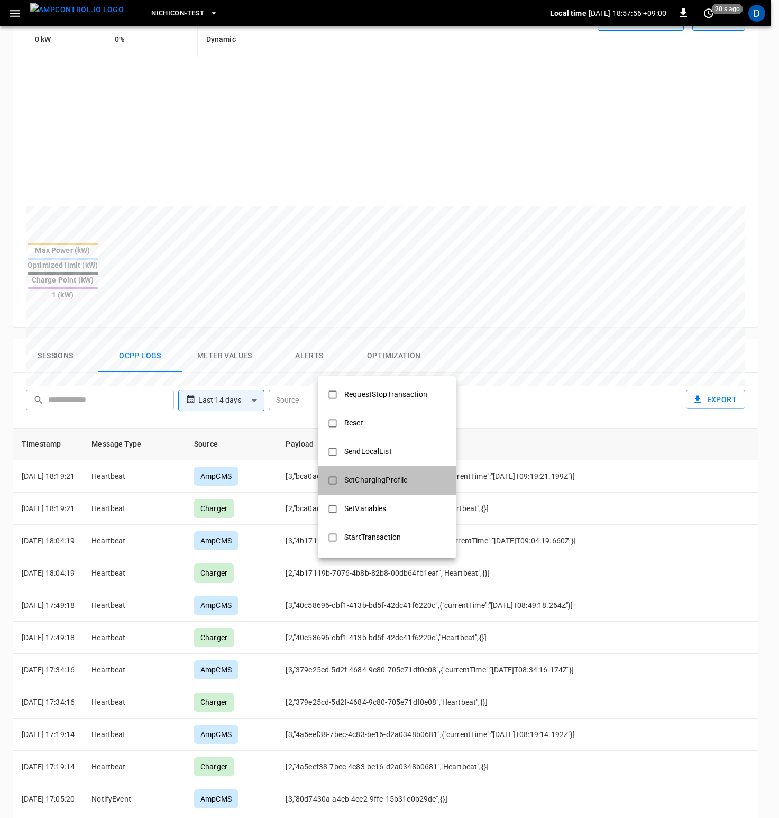
click at [354, 483] on div "SetChargingProfile" at bounding box center [376, 480] width 76 height 20
type input "**********"
click at [581, 352] on div at bounding box center [389, 409] width 779 height 818
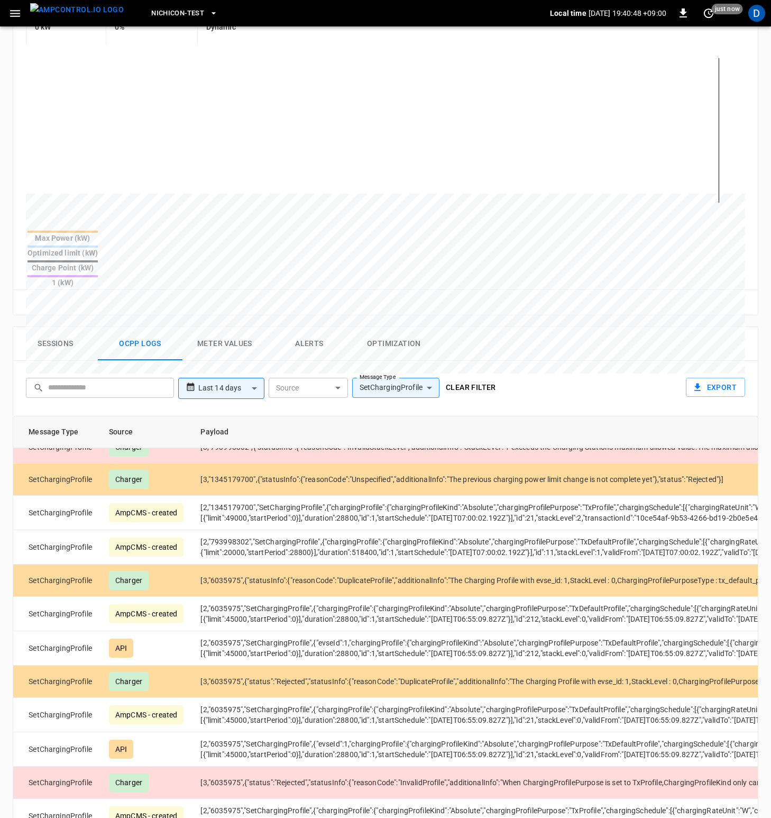
scroll to position [1189, 52]
